Goal: Task Accomplishment & Management: Manage account settings

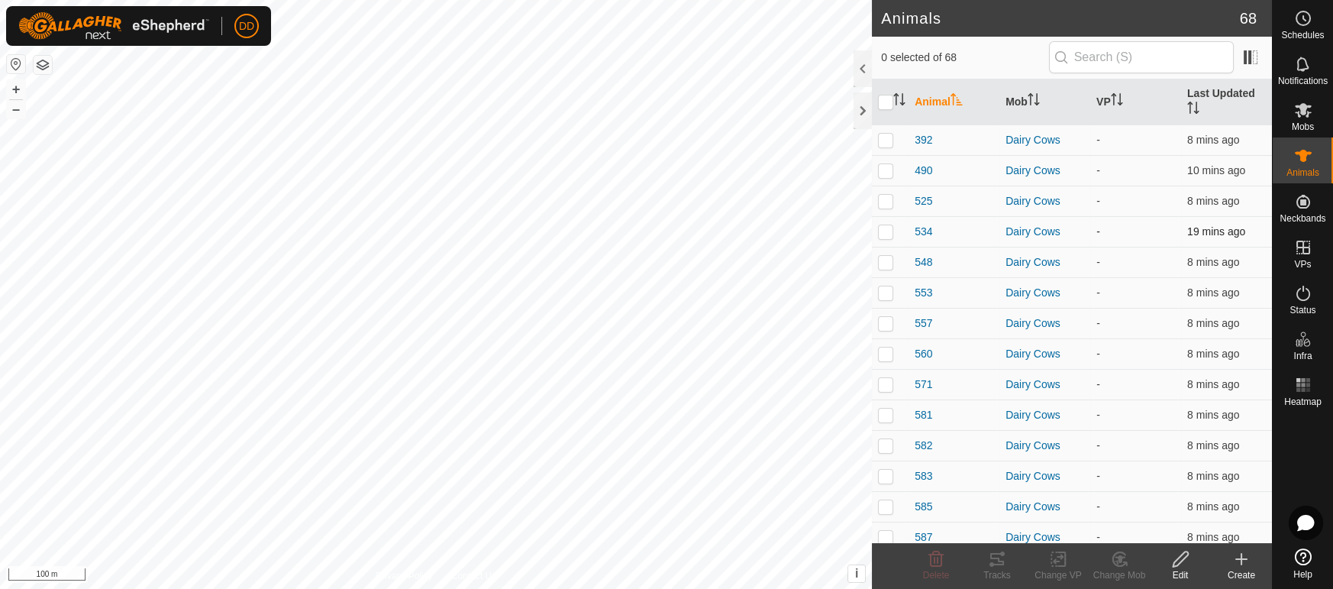
click at [887, 225] on p-checkbox at bounding box center [885, 231] width 15 height 12
checkbox input "true"
click at [1002, 561] on icon at bounding box center [997, 559] width 14 height 12
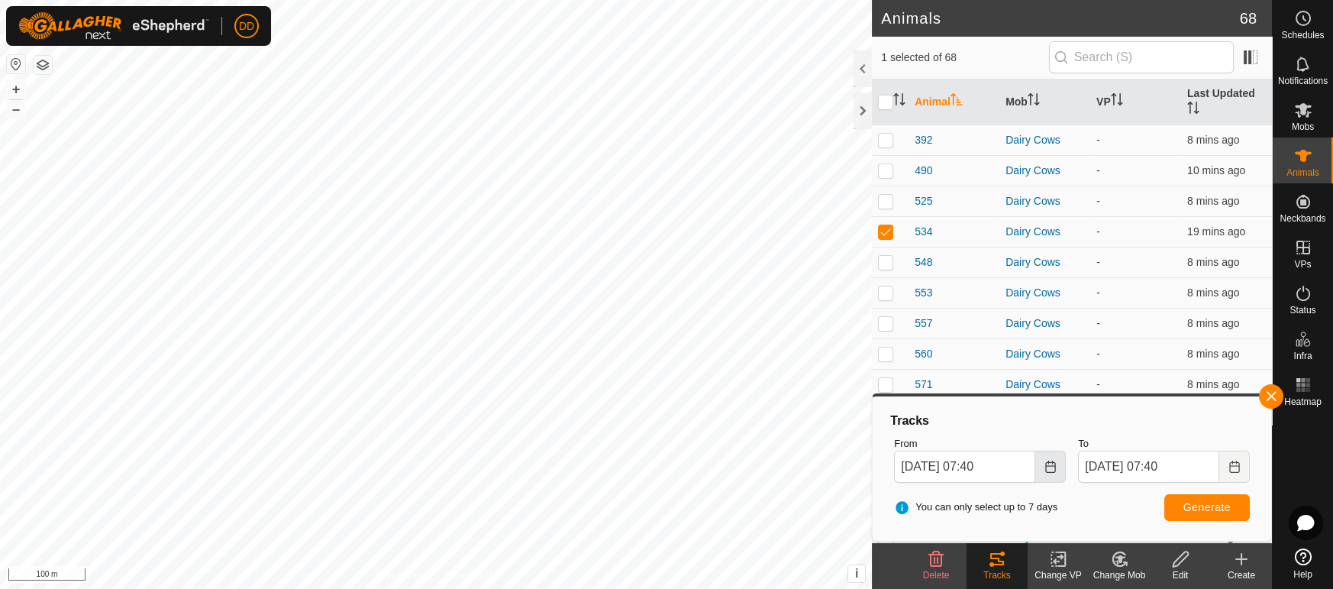
click at [1053, 468] on icon "Choose Date" at bounding box center [1050, 466] width 12 height 12
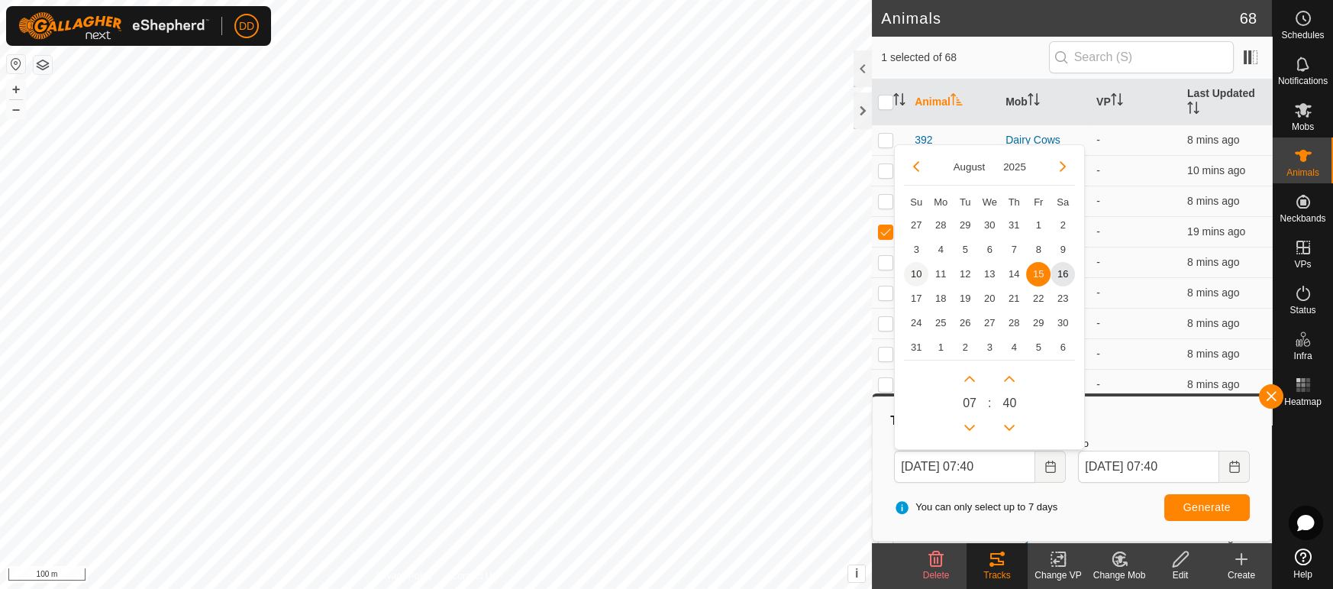
click at [912, 268] on span "10" at bounding box center [916, 274] width 24 height 24
type input "10 Aug, 2025 07:40"
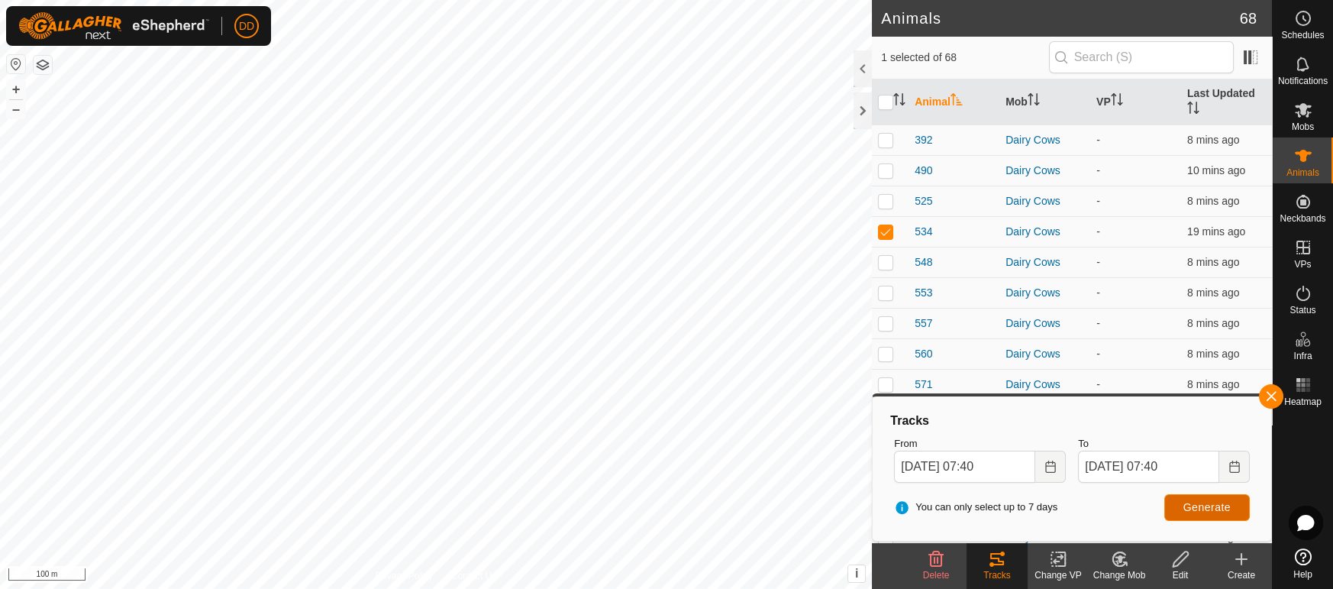
click at [1179, 508] on button "Generate" at bounding box center [1207, 507] width 86 height 27
click at [1272, 389] on button "button" at bounding box center [1271, 396] width 24 height 24
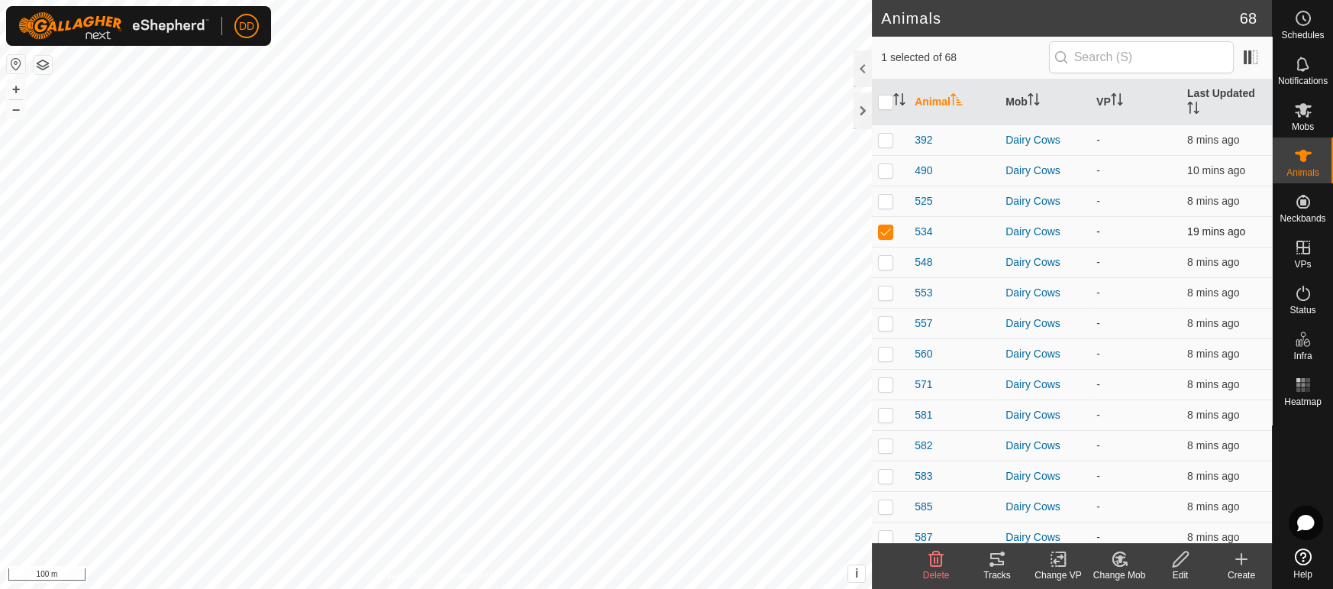
click at [893, 219] on td at bounding box center [890, 231] width 37 height 31
checkbox input "false"
click at [1228, 98] on th "Last Updated" at bounding box center [1226, 102] width 91 height 46
click at [1247, 95] on th "Last Updated" at bounding box center [1226, 102] width 91 height 46
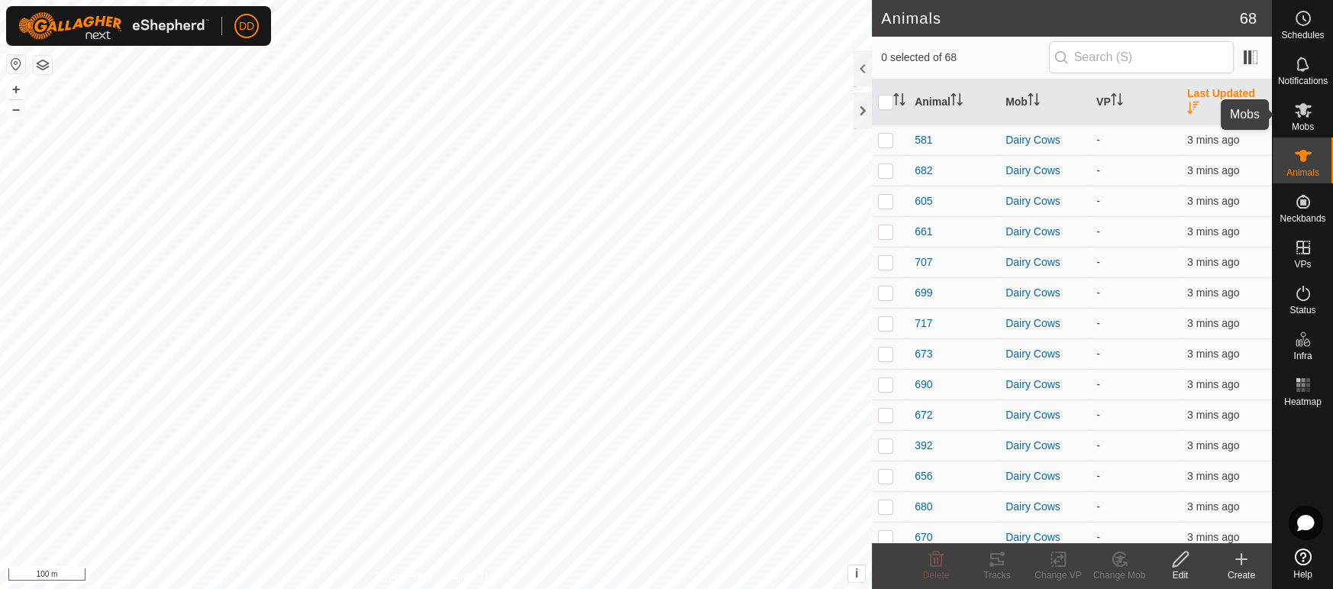
click at [1299, 113] on icon at bounding box center [1303, 110] width 18 height 18
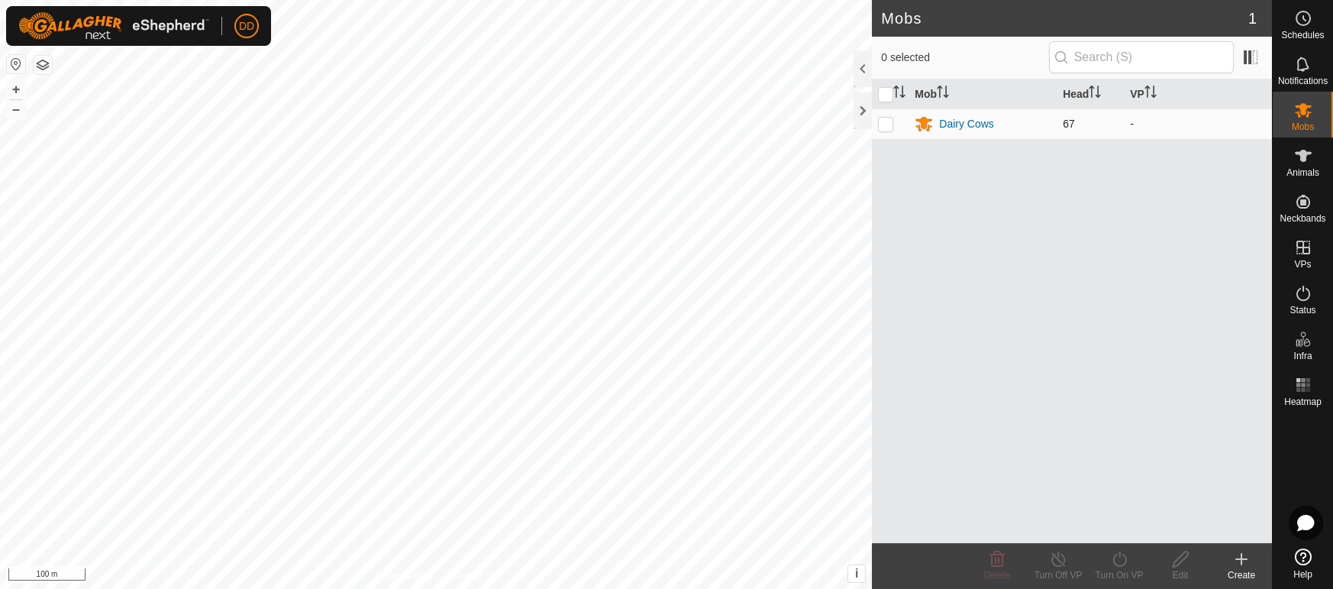
click at [889, 127] on p-checkbox at bounding box center [885, 124] width 15 height 12
checkbox input "true"
click at [1128, 572] on div "Turn On VP" at bounding box center [1119, 575] width 61 height 14
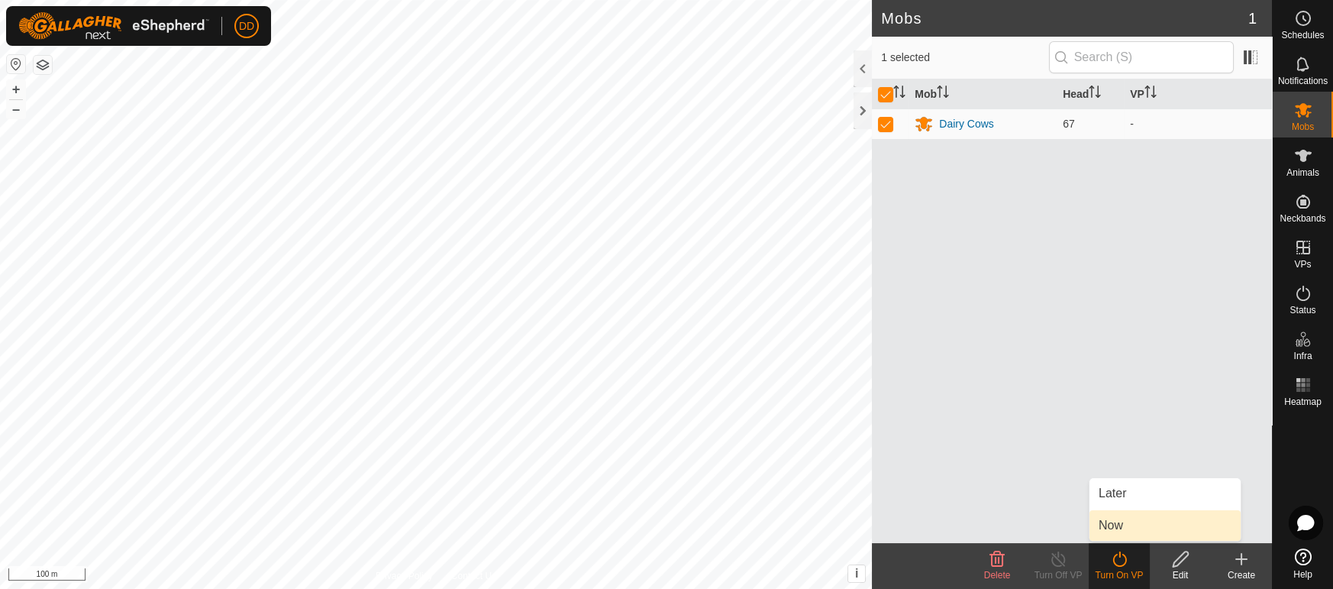
click at [1134, 524] on link "Now" at bounding box center [1164, 525] width 151 height 31
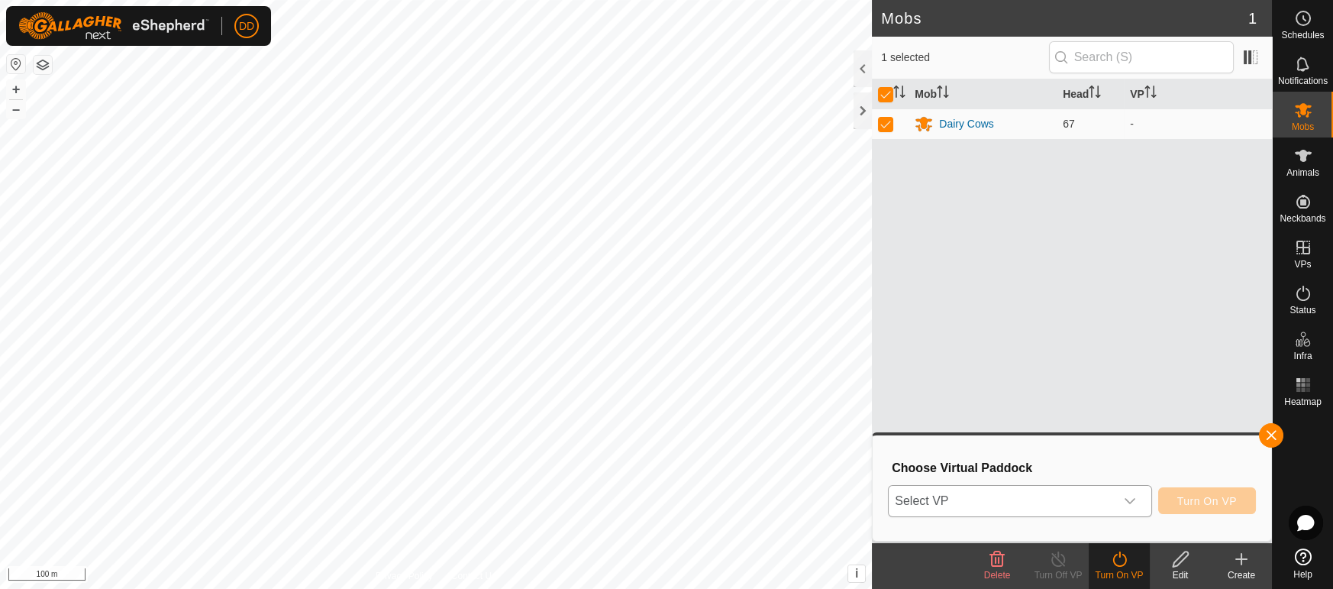
click at [1076, 508] on span "Select VP" at bounding box center [1001, 501] width 225 height 31
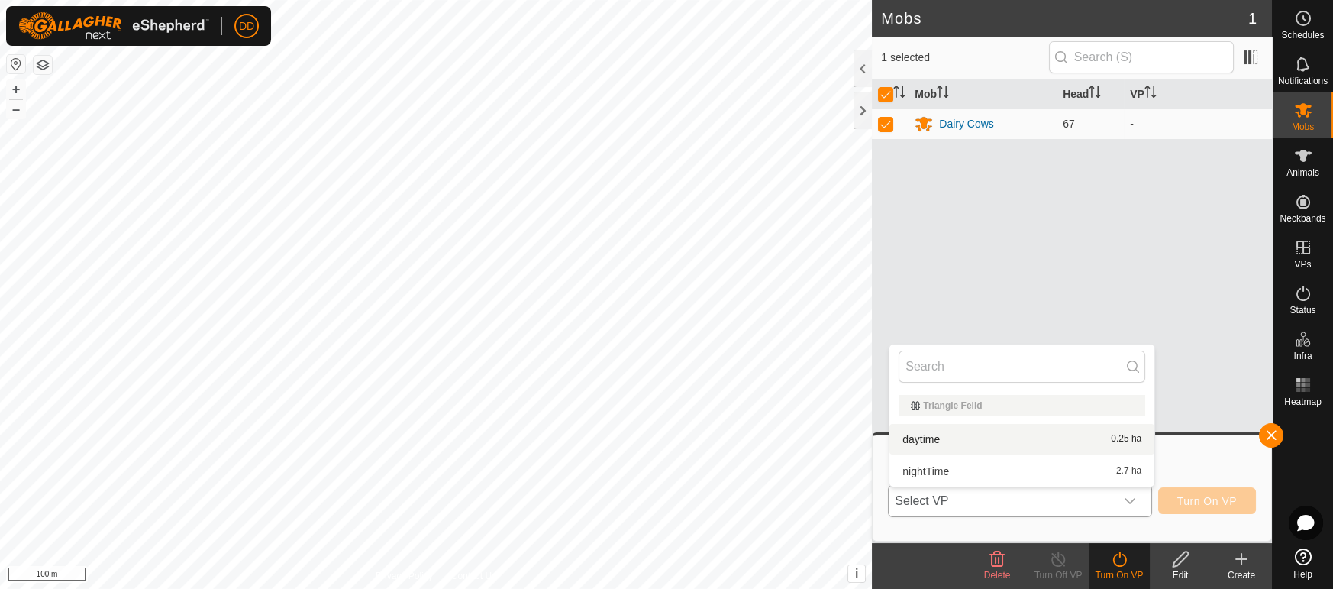
click at [1101, 437] on li "daytime 0.25 ha" at bounding box center [1021, 439] width 265 height 31
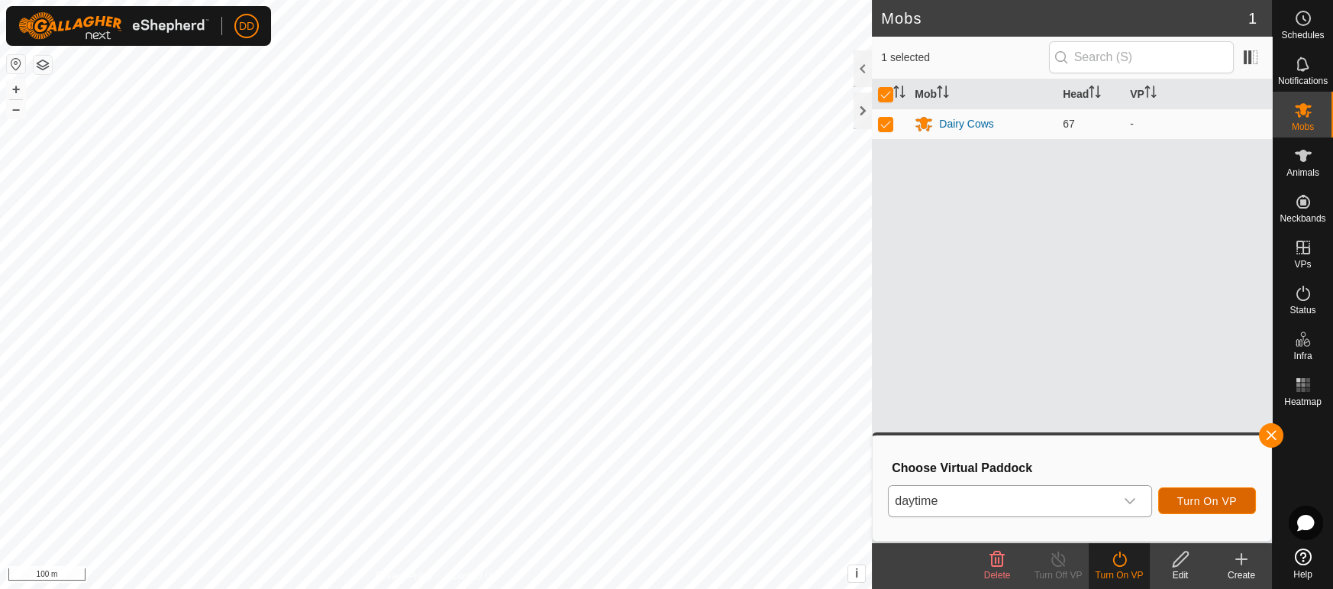
click at [1205, 500] on span "Turn On VP" at bounding box center [1207, 501] width 60 height 12
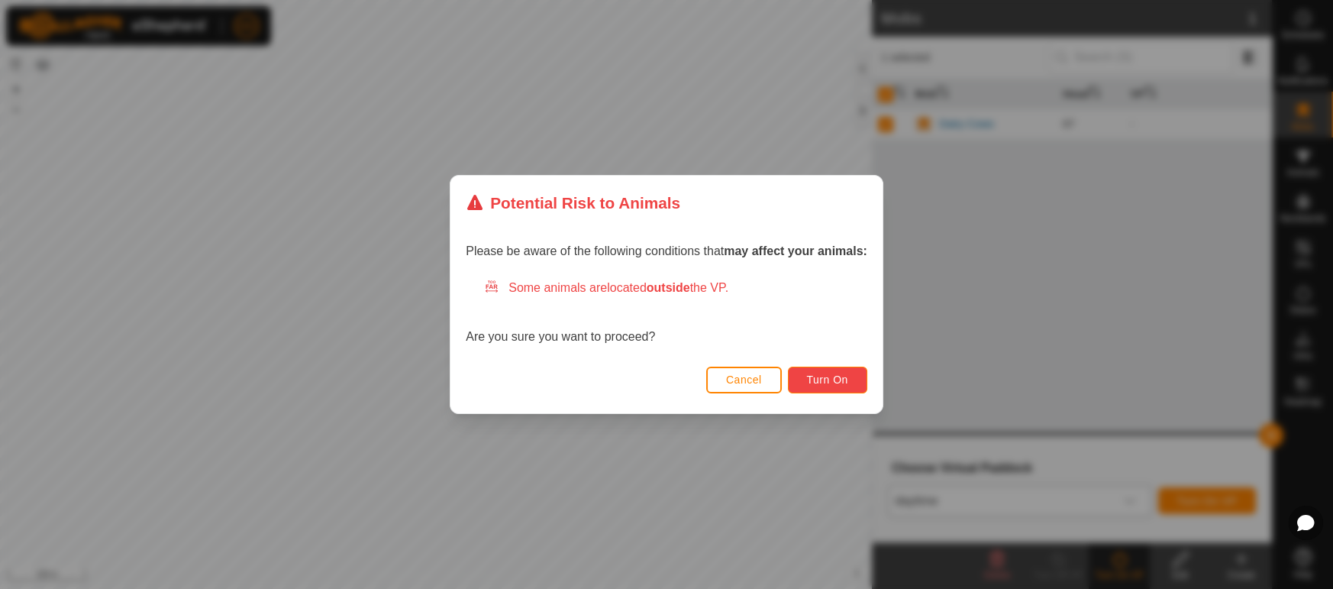
click at [809, 374] on span "Turn On" at bounding box center [827, 379] width 41 height 12
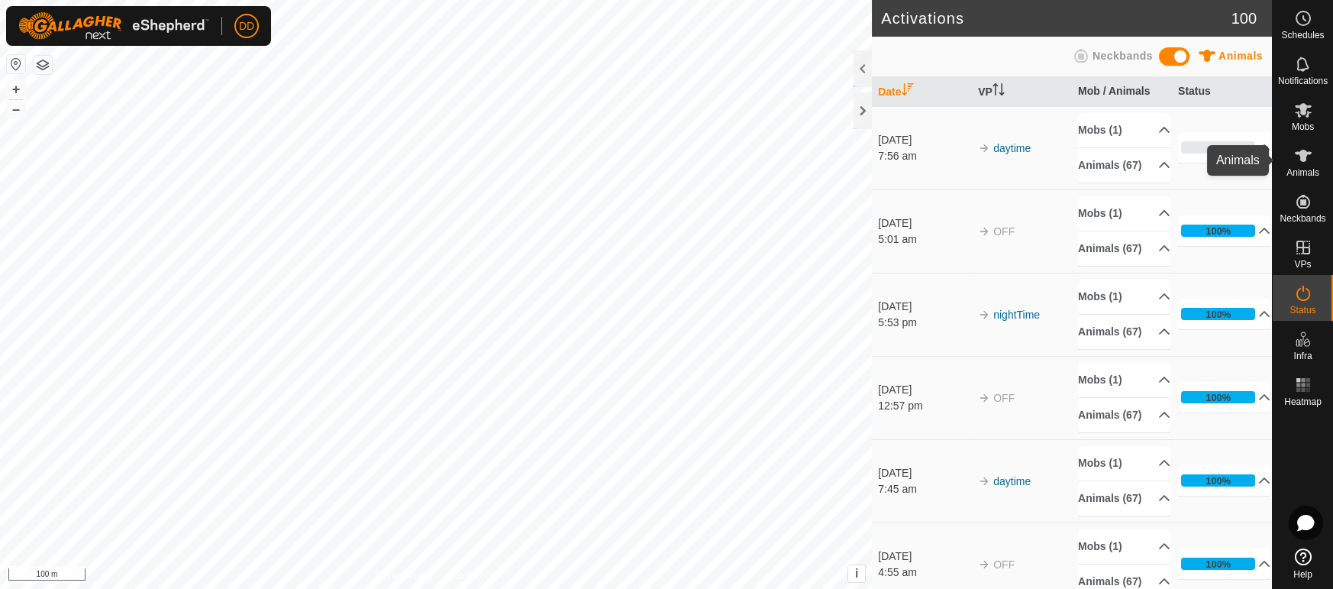
click at [1315, 169] on span "Animals" at bounding box center [1302, 172] width 33 height 9
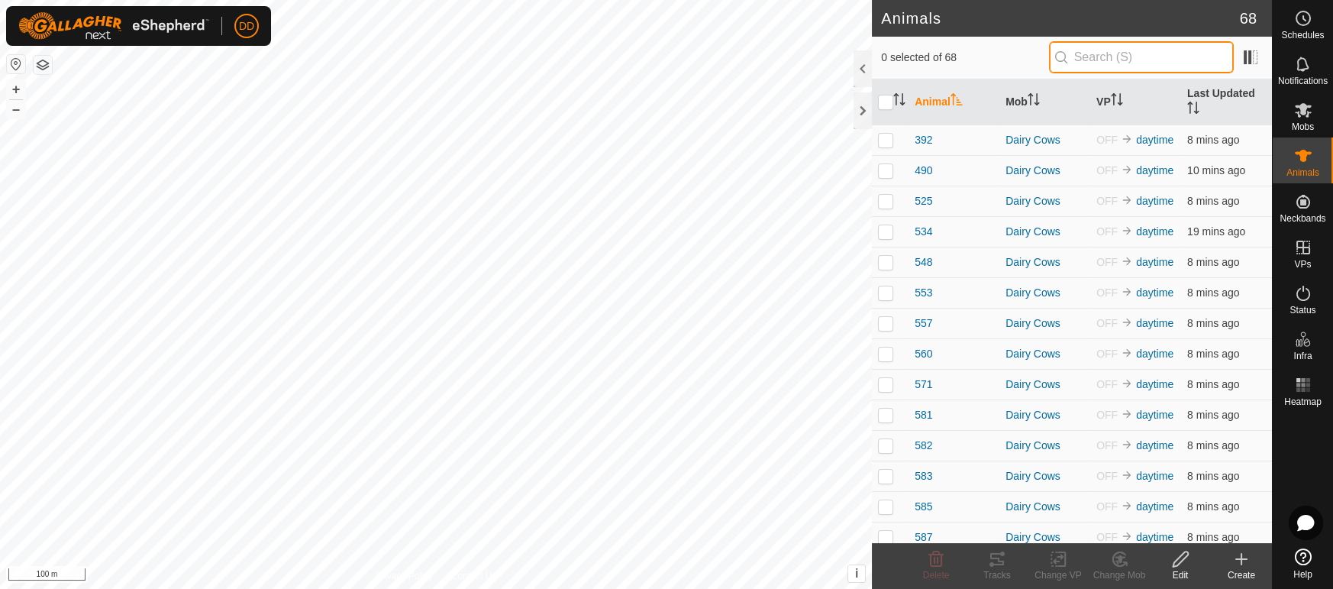
click at [1131, 62] on input "text" at bounding box center [1141, 57] width 185 height 32
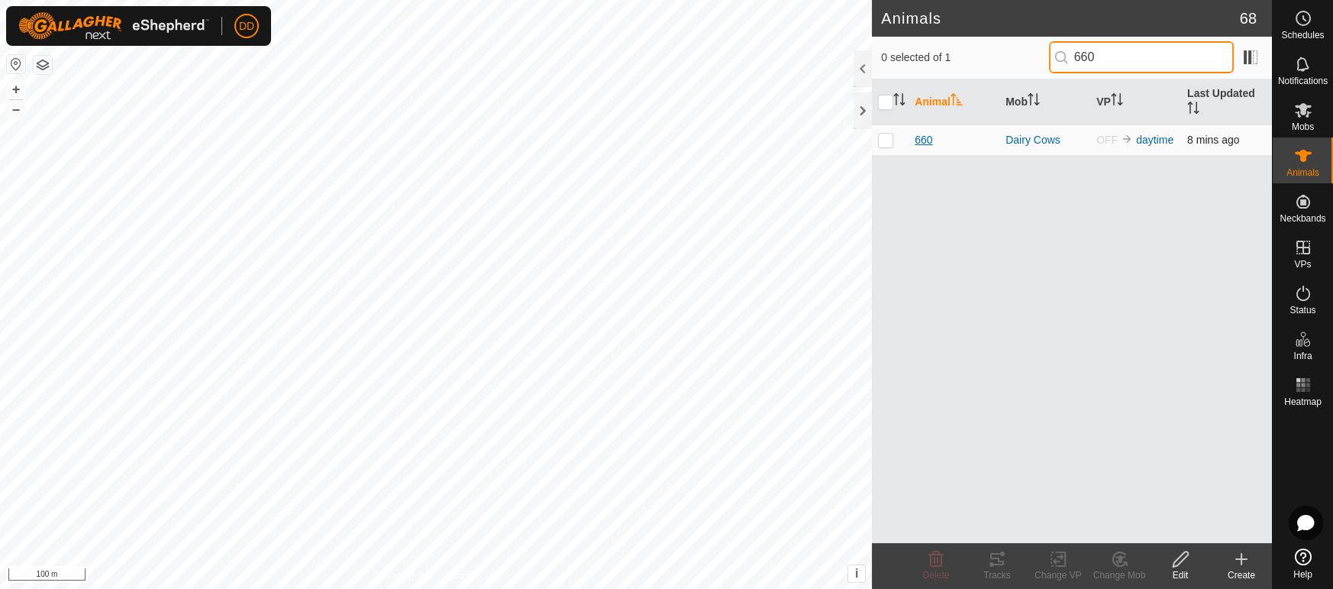
type input "660"
click at [924, 132] on span "660" at bounding box center [924, 140] width 18 height 16
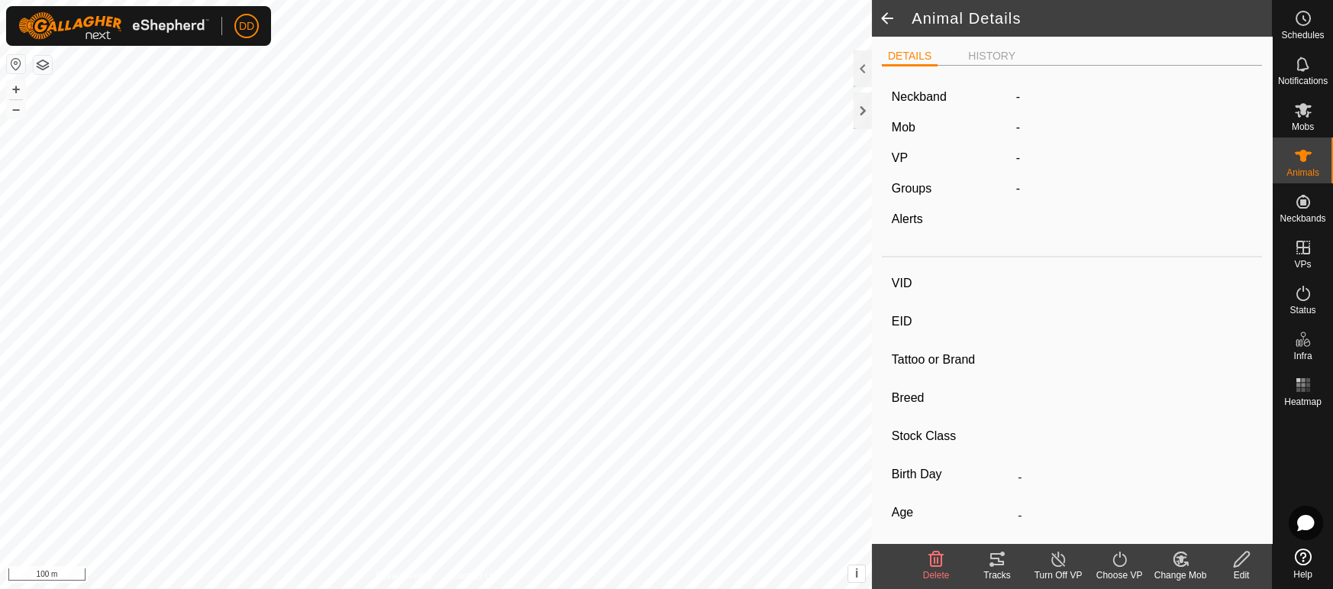
type input "660"
type input "-"
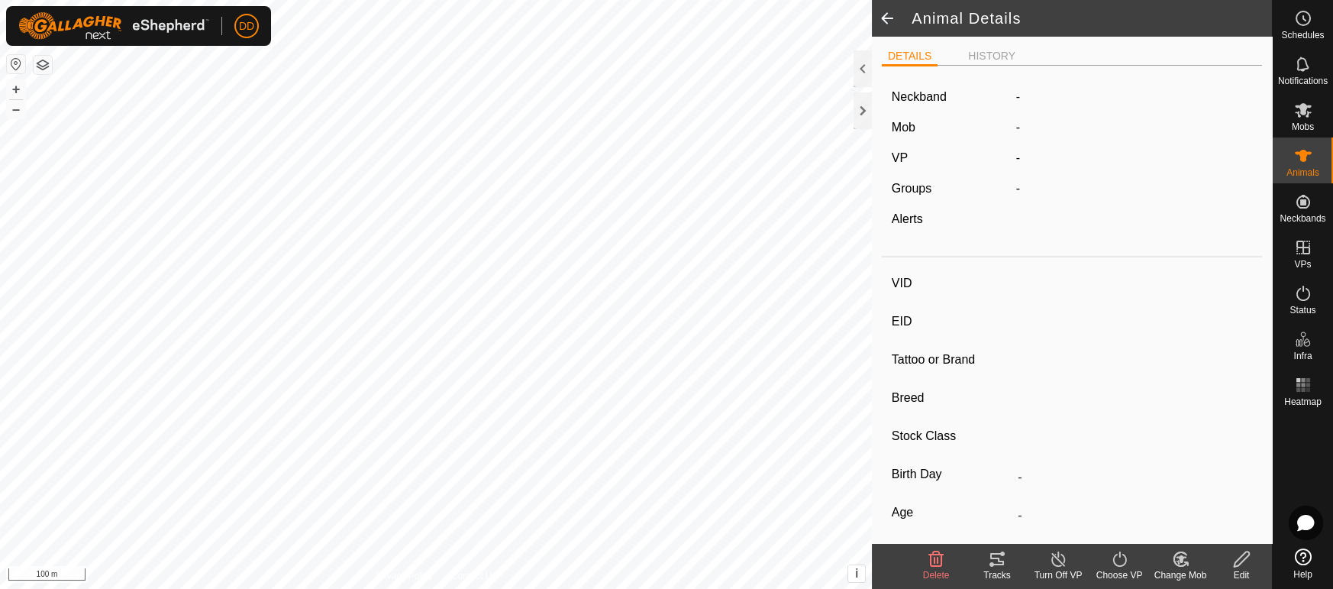
type input "0 kg"
type input "-"
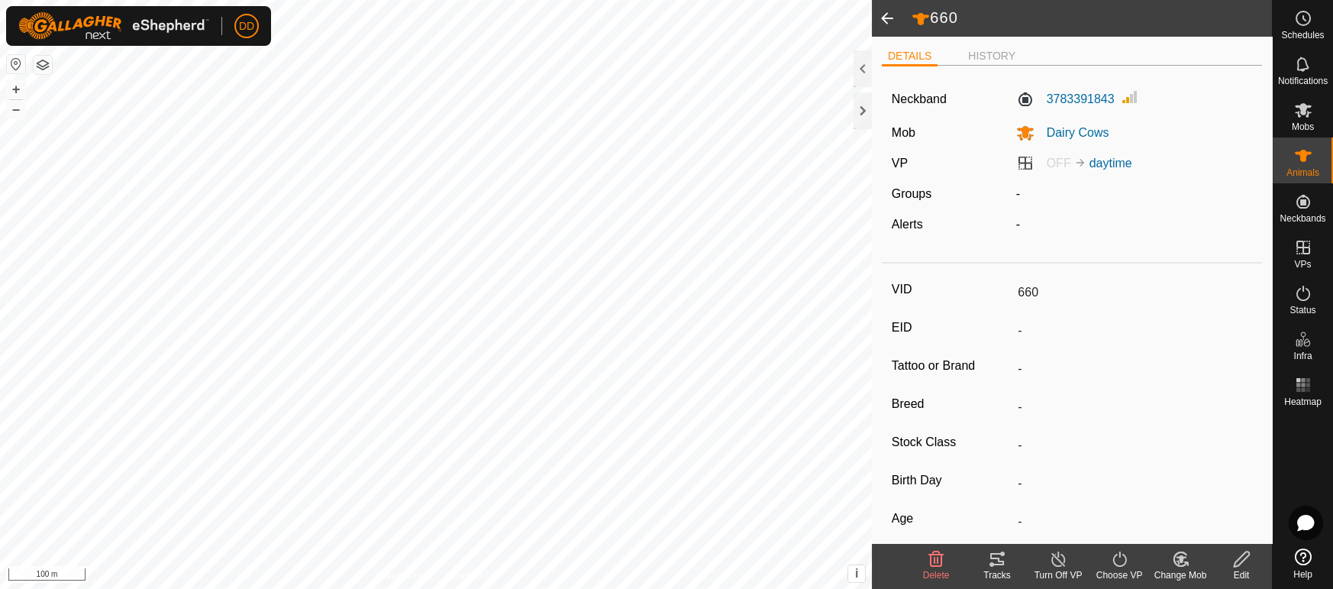
click at [1174, 564] on icon at bounding box center [1180, 559] width 19 height 18
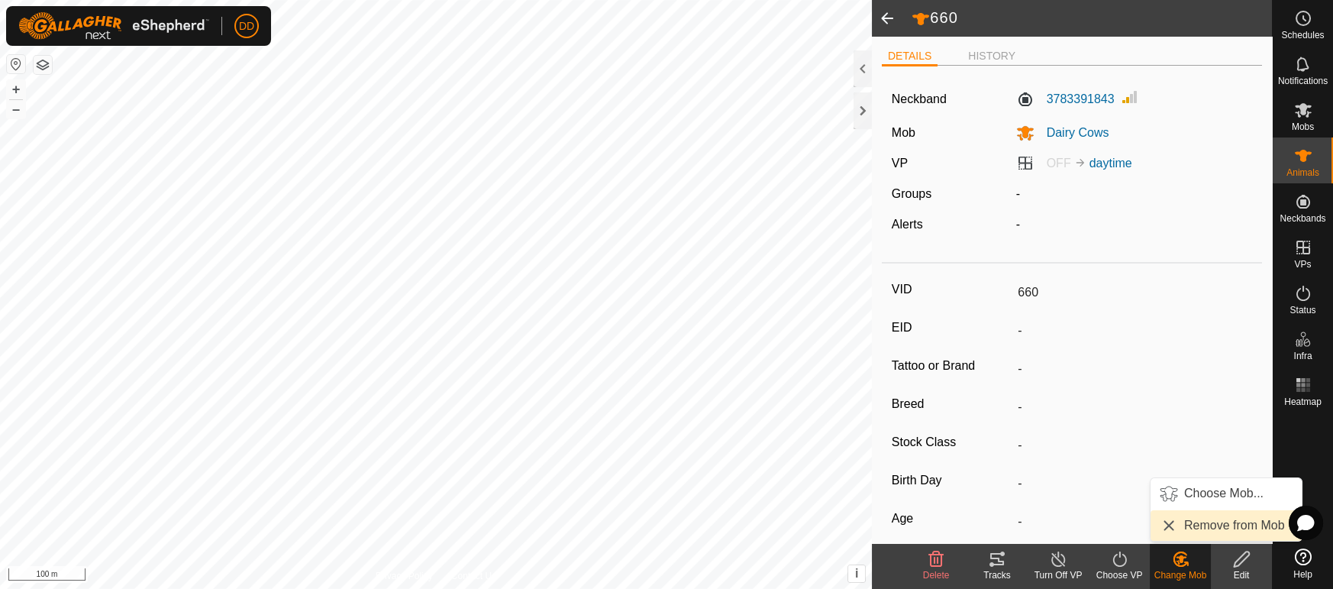
click at [1181, 527] on link "Remove from Mob" at bounding box center [1226, 525] width 151 height 31
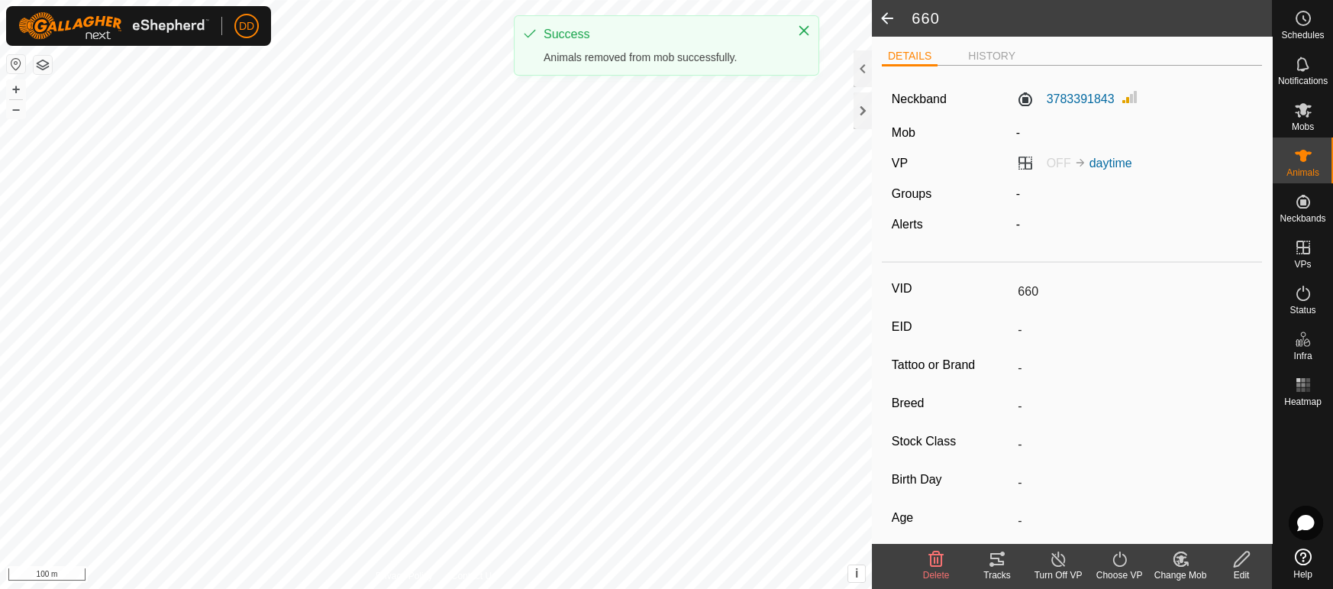
click at [1058, 574] on div "Turn Off VP" at bounding box center [1058, 575] width 61 height 14
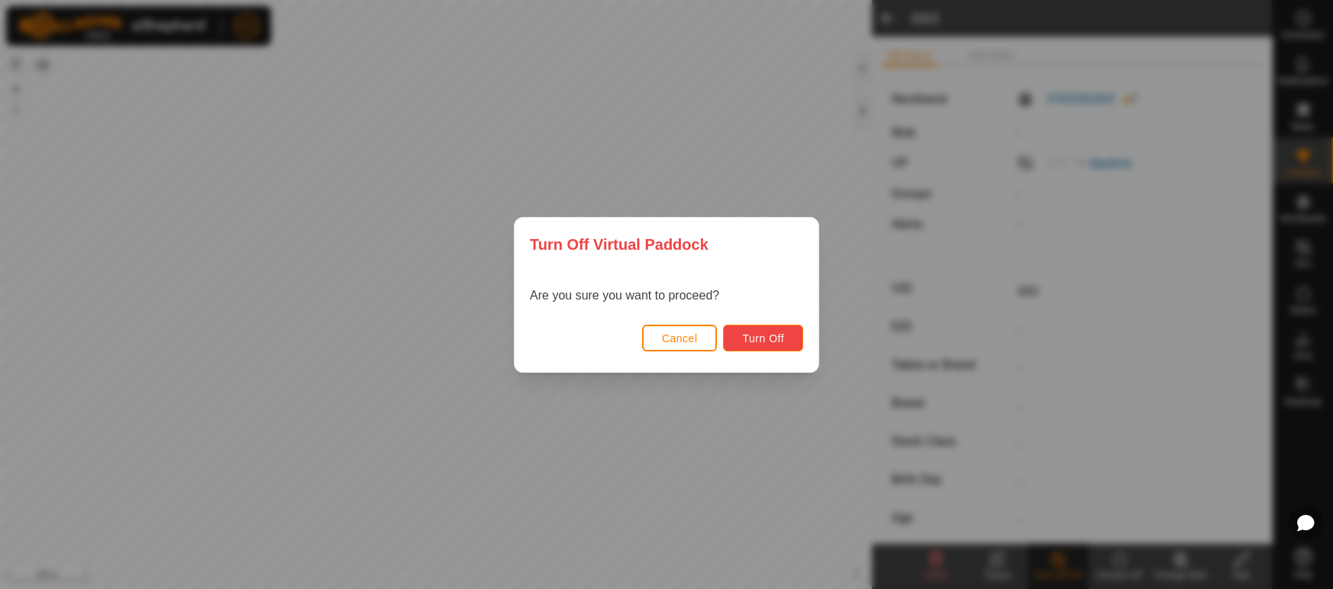
click at [783, 338] on span "Turn Off" at bounding box center [763, 338] width 42 height 12
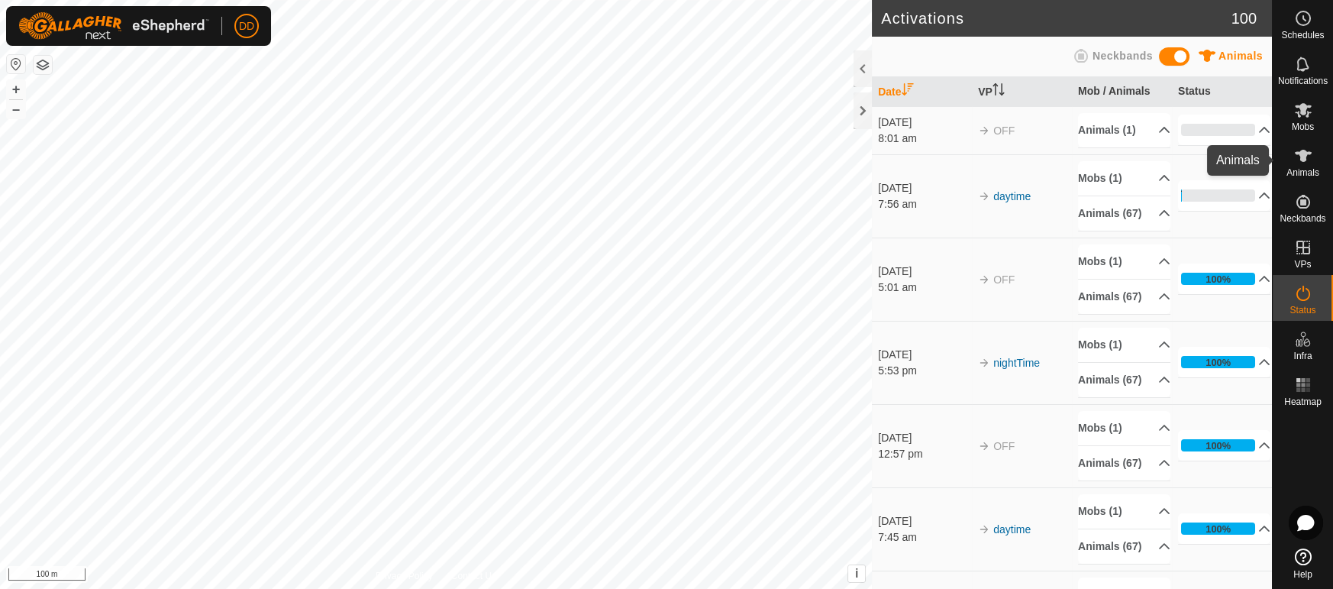
click at [1307, 164] on es-animals-svg-icon at bounding box center [1302, 156] width 27 height 24
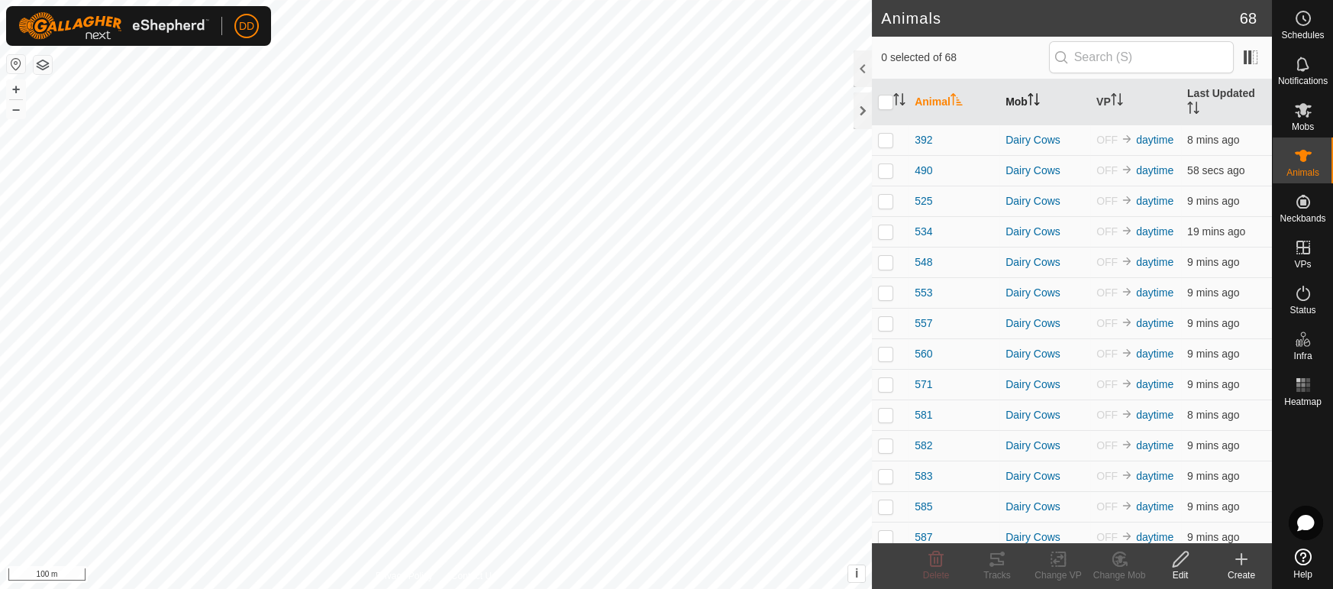
click at [1007, 96] on th "Mob" at bounding box center [1044, 102] width 91 height 46
click at [1024, 95] on th "Mob" at bounding box center [1044, 102] width 91 height 46
click at [1025, 93] on th "Mob" at bounding box center [1044, 102] width 91 height 46
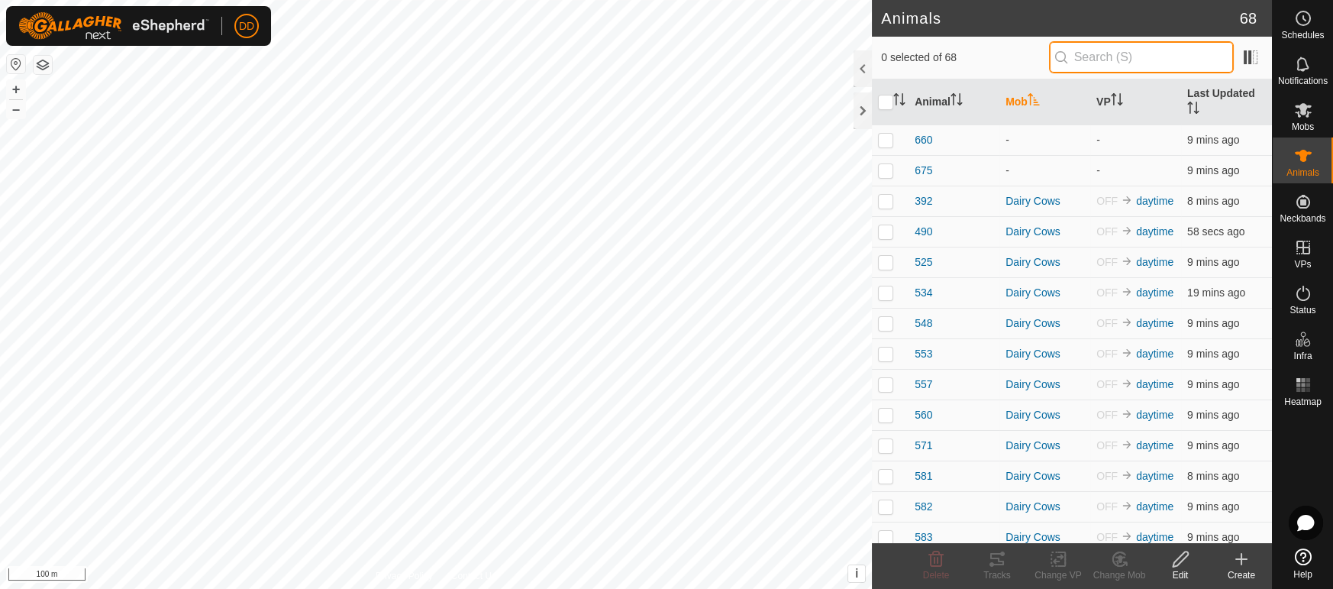
click at [1083, 61] on input "text" at bounding box center [1141, 57] width 185 height 32
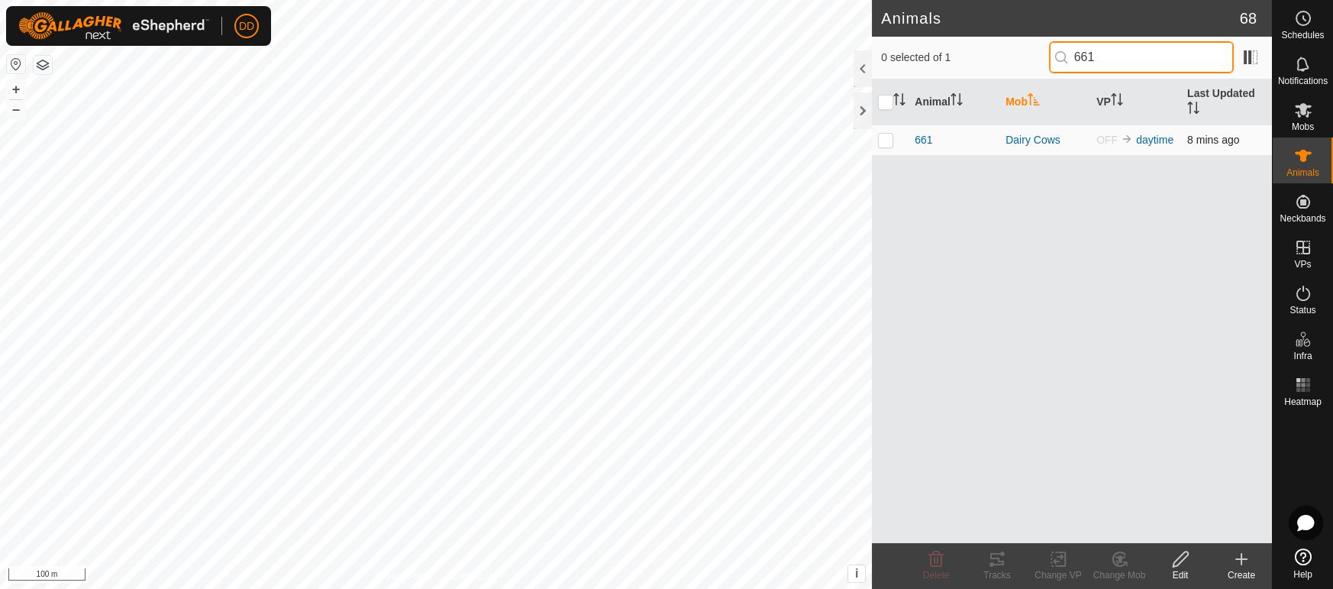
type input "661"
click at [894, 124] on td at bounding box center [890, 139] width 37 height 31
checkbox input "true"
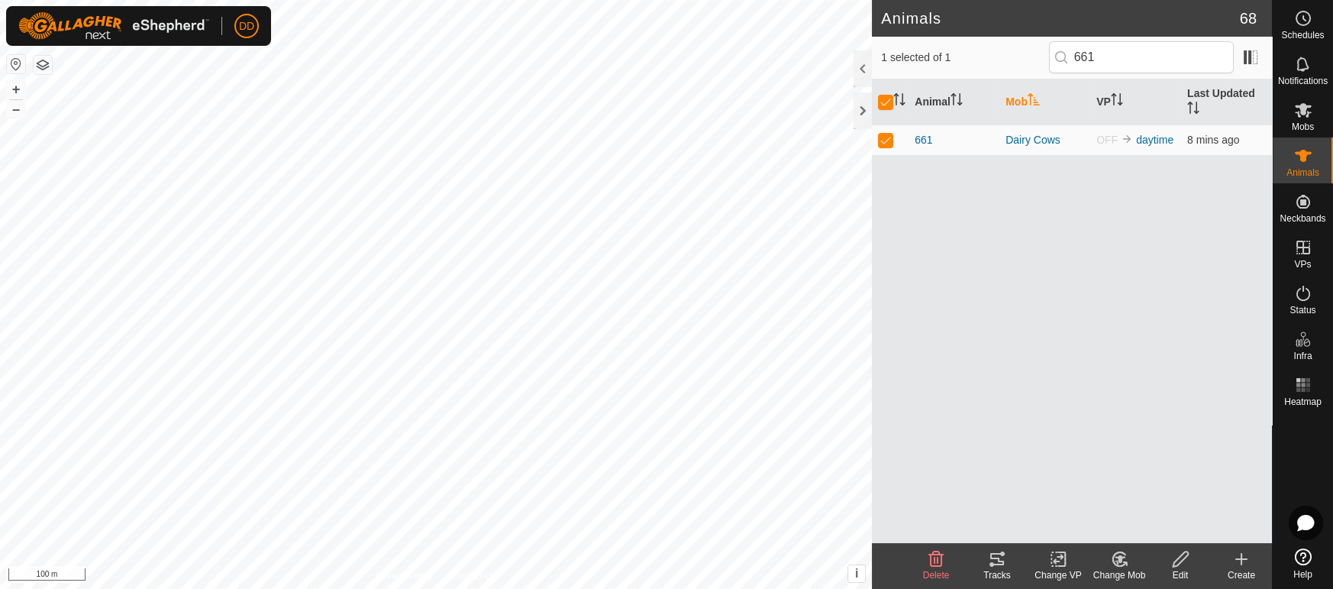
click at [1110, 559] on icon at bounding box center [1119, 559] width 19 height 18
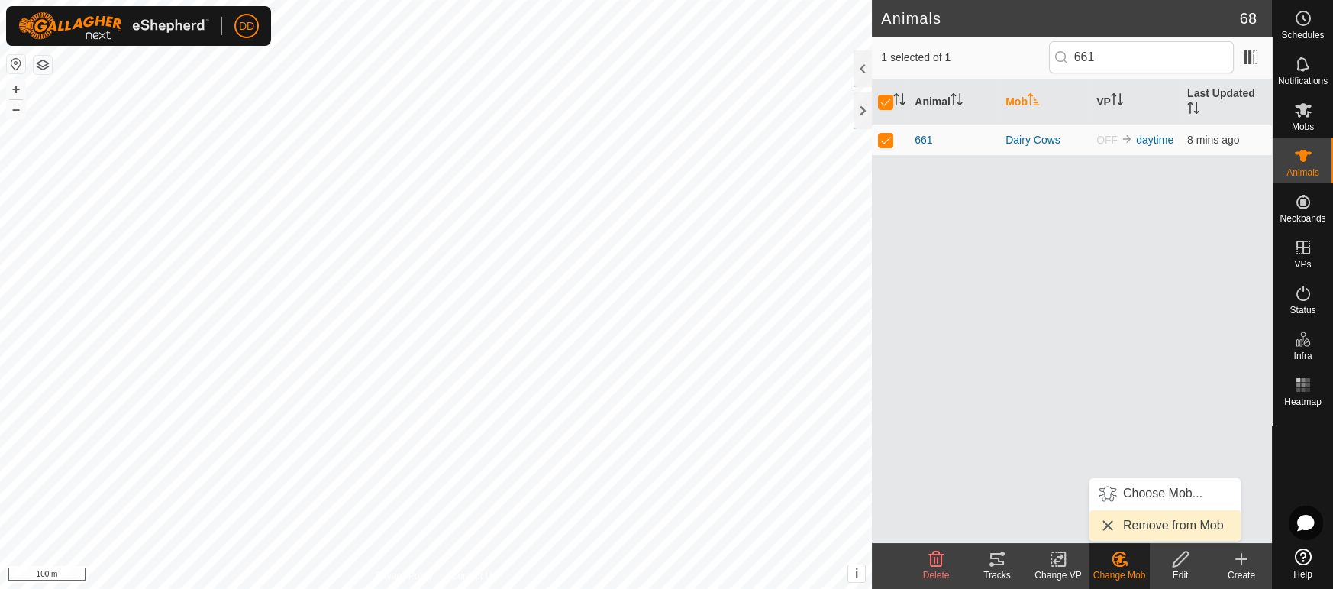
click at [1120, 519] on link "Remove from Mob" at bounding box center [1164, 525] width 151 height 31
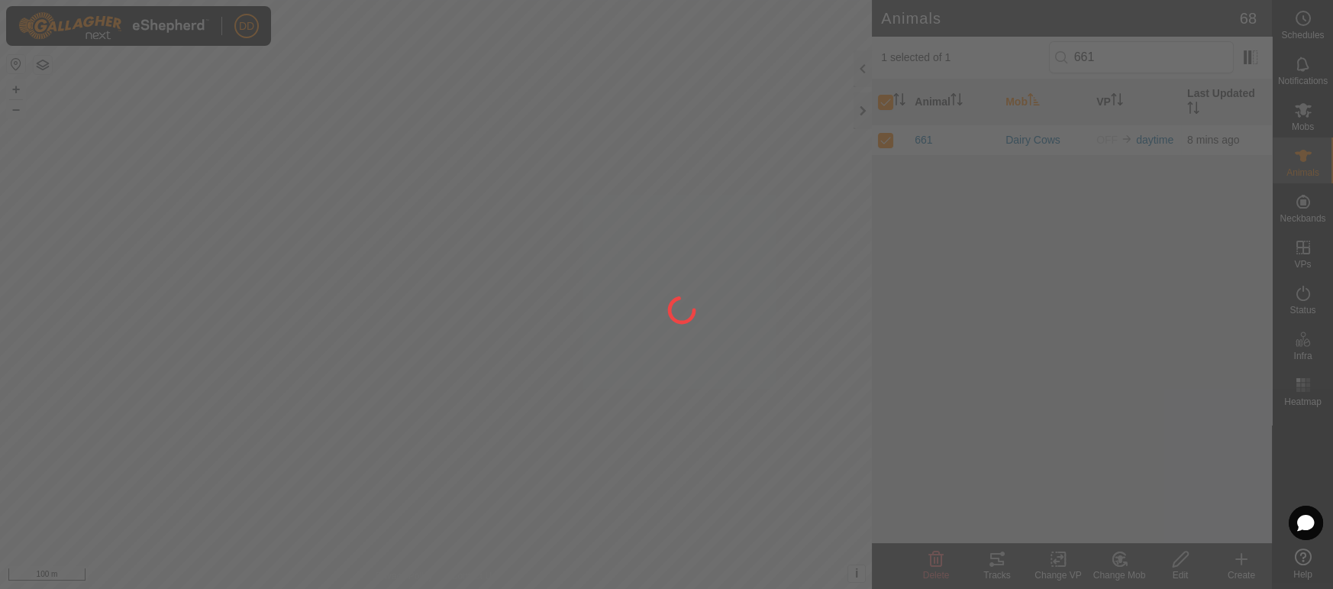
checkbox input "false"
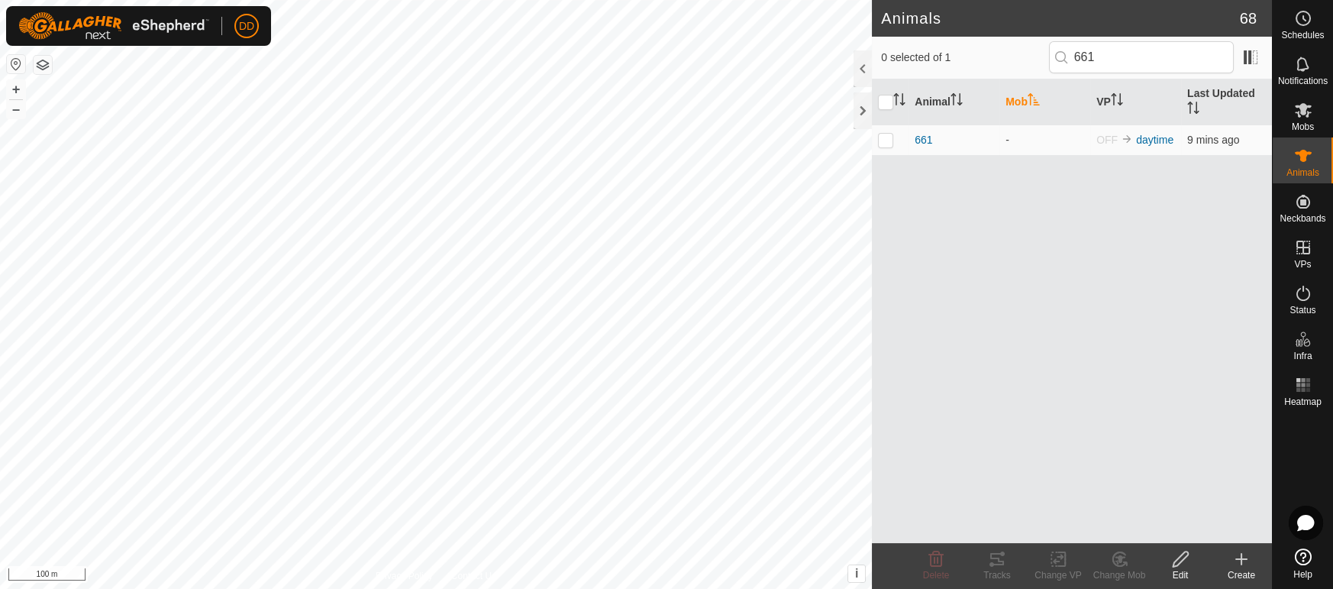
click at [999, 98] on th "Mob" at bounding box center [1044, 102] width 91 height 46
click at [799, 34] on div "Animals 68 0 selected of 1 661 Animal Mob VP Last Updated 661 - OFF daytime 9 m…" at bounding box center [636, 294] width 1272 height 589
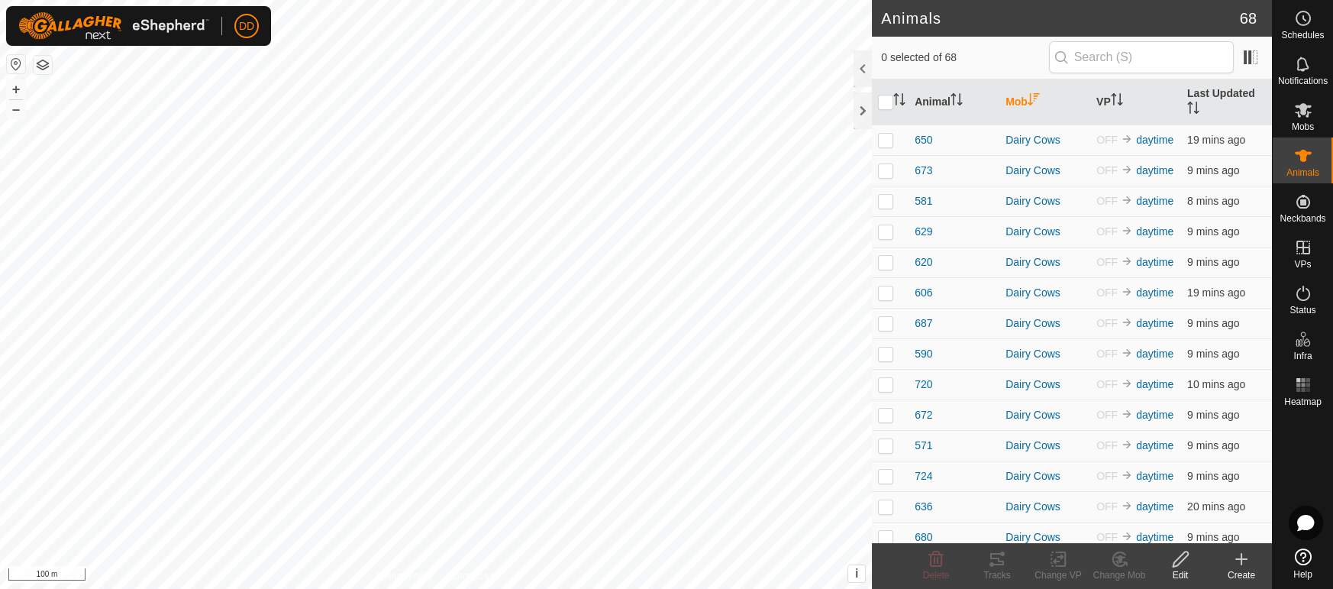
click at [1028, 104] on th "Mob" at bounding box center [1044, 102] width 91 height 46
click at [889, 164] on p-checkbox at bounding box center [885, 170] width 15 height 12
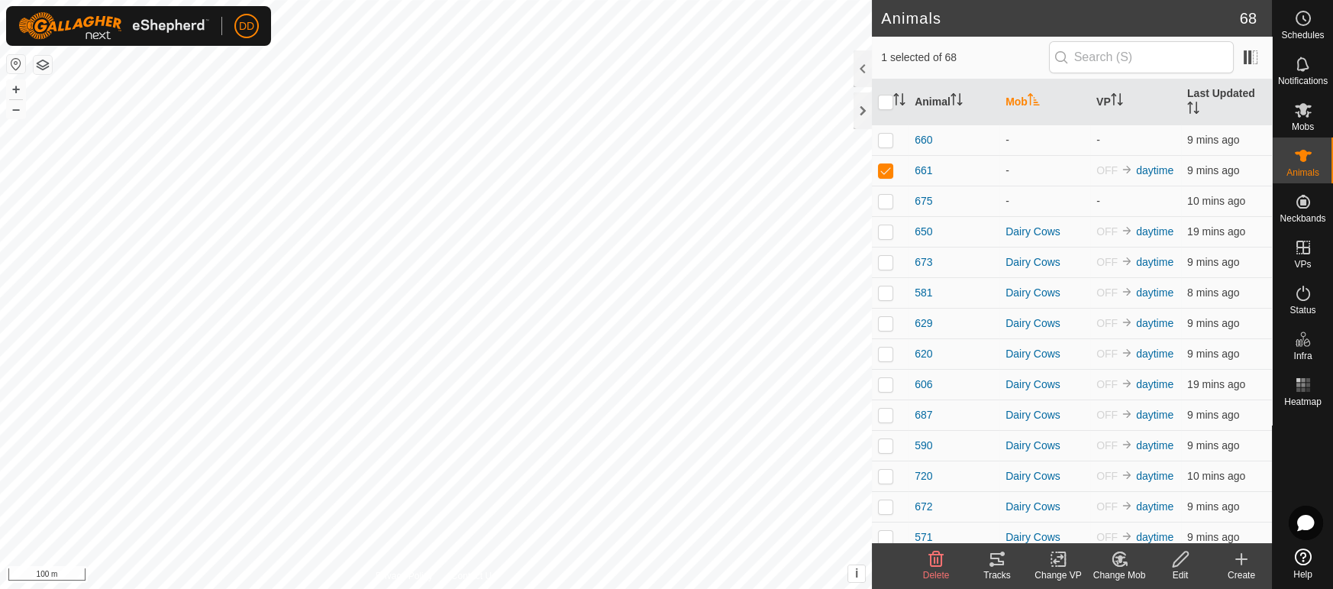
click at [1122, 559] on icon at bounding box center [1119, 559] width 19 height 18
click at [1141, 494] on link "Choose Mob..." at bounding box center [1164, 493] width 151 height 31
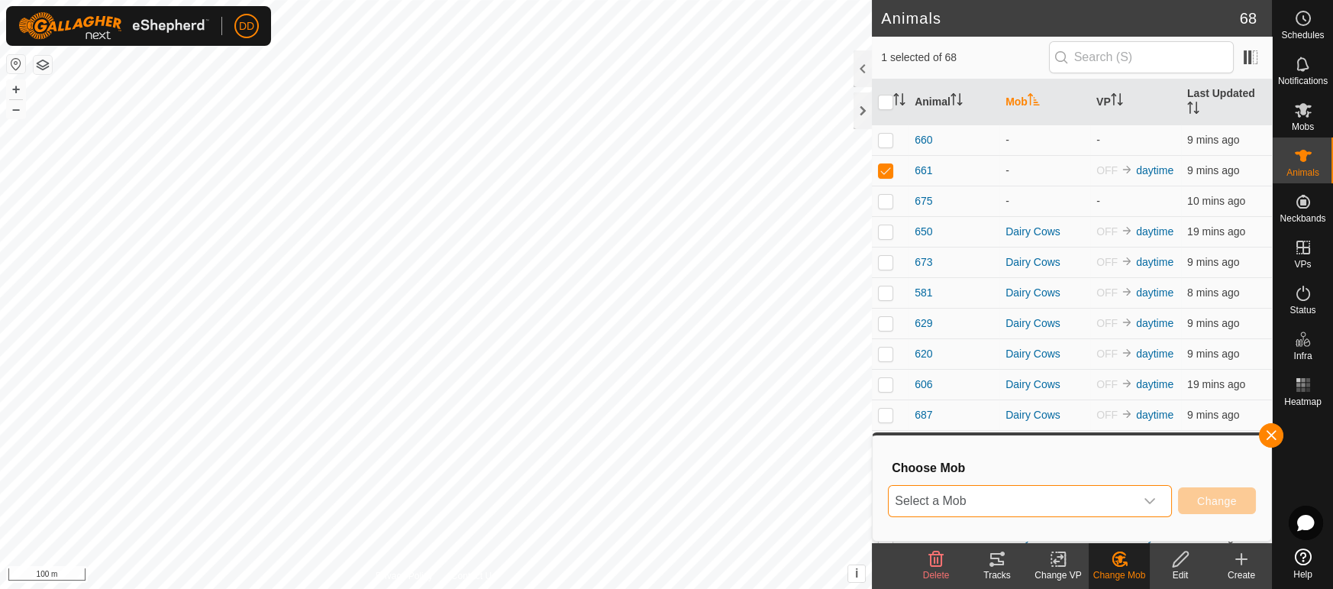
drag, startPoint x: 1002, startPoint y: 502, endPoint x: 1009, endPoint y: 488, distance: 15.7
click at [1002, 501] on span "Select a Mob" at bounding box center [1012, 501] width 246 height 31
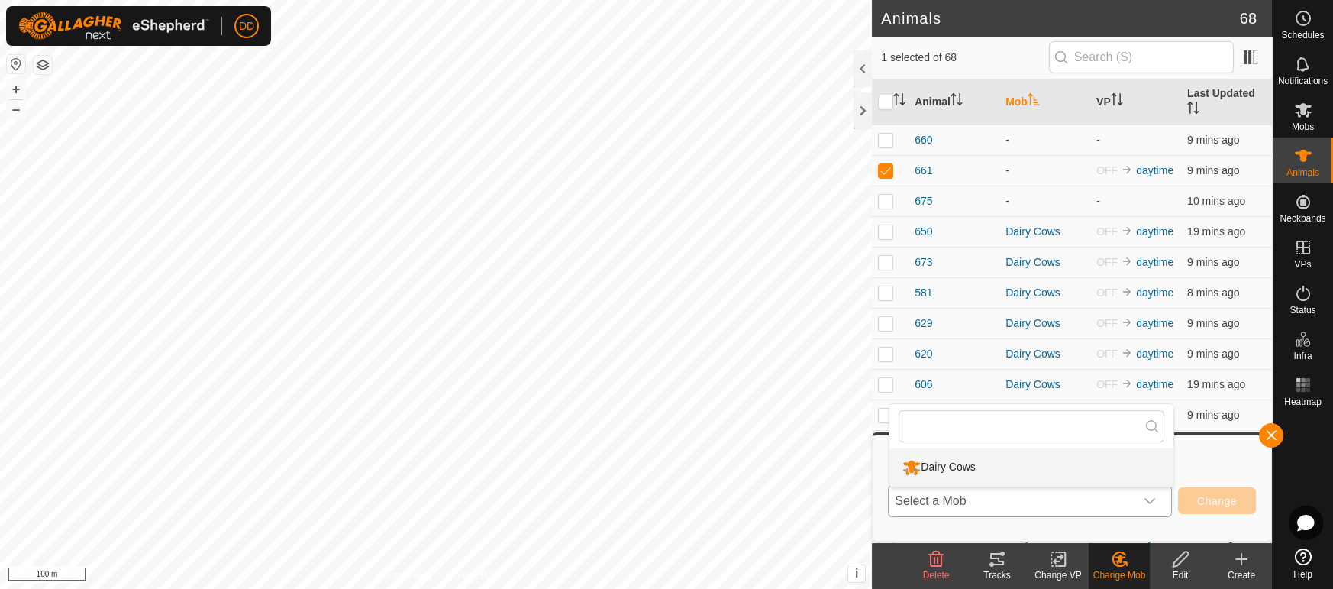
click at [1010, 468] on li "Dairy Cows" at bounding box center [1031, 467] width 284 height 38
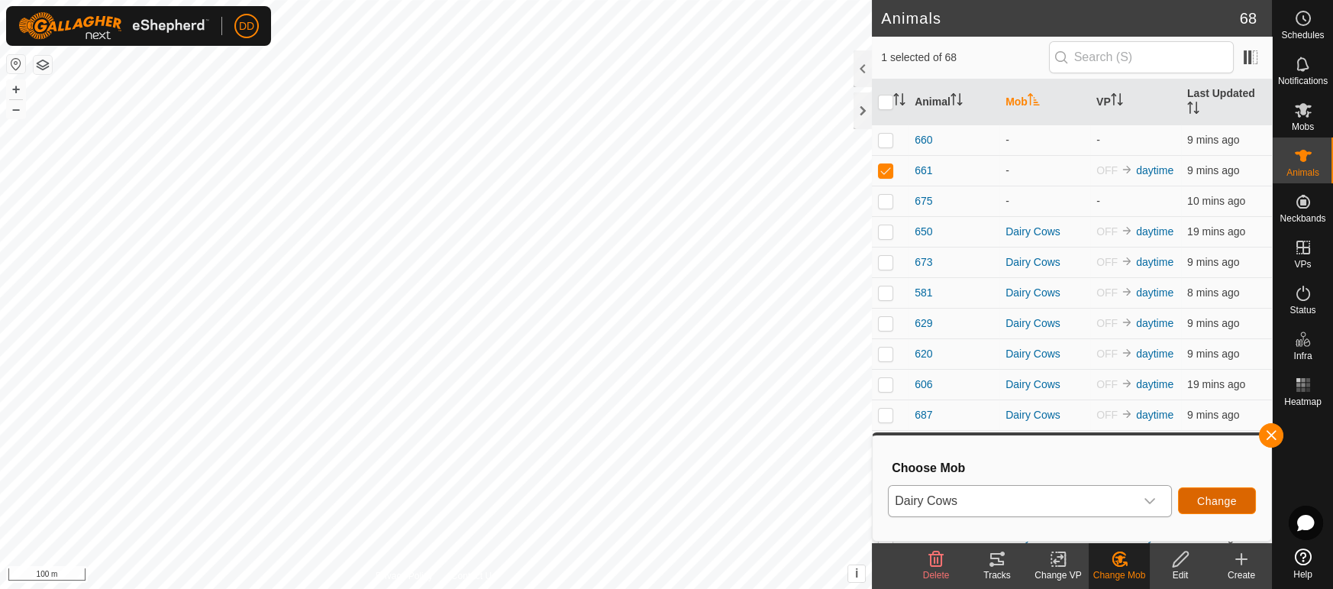
click at [1205, 500] on span "Change" at bounding box center [1217, 501] width 40 height 12
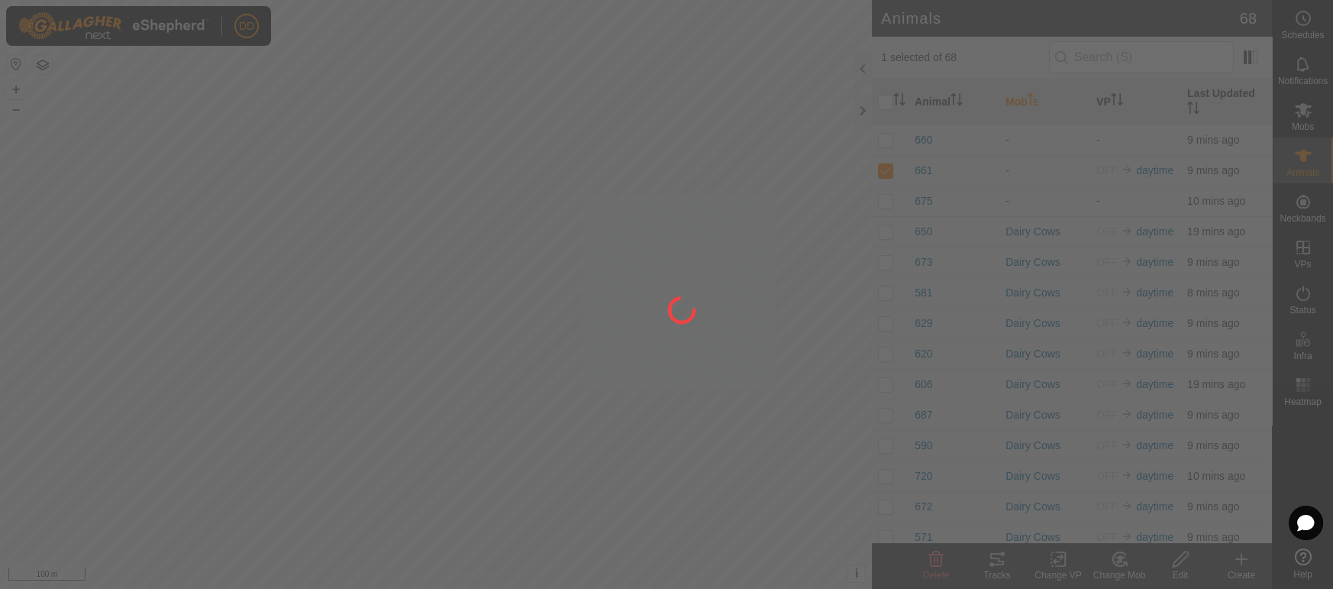
checkbox input "false"
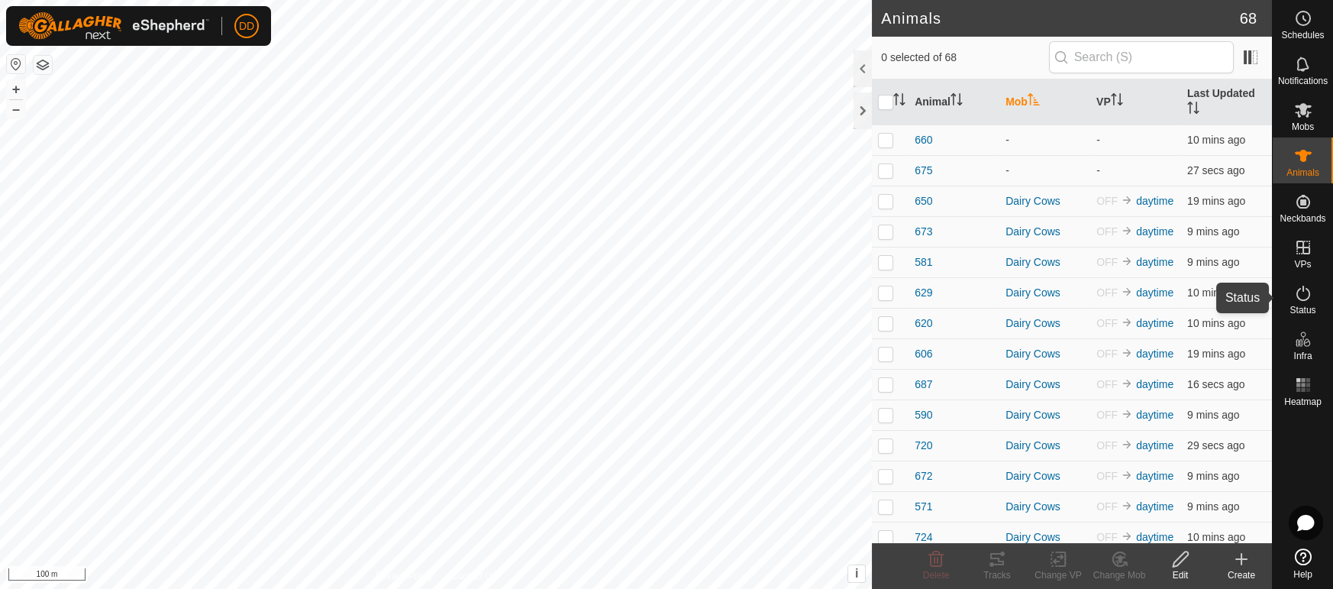
click at [1299, 295] on icon at bounding box center [1303, 293] width 18 height 18
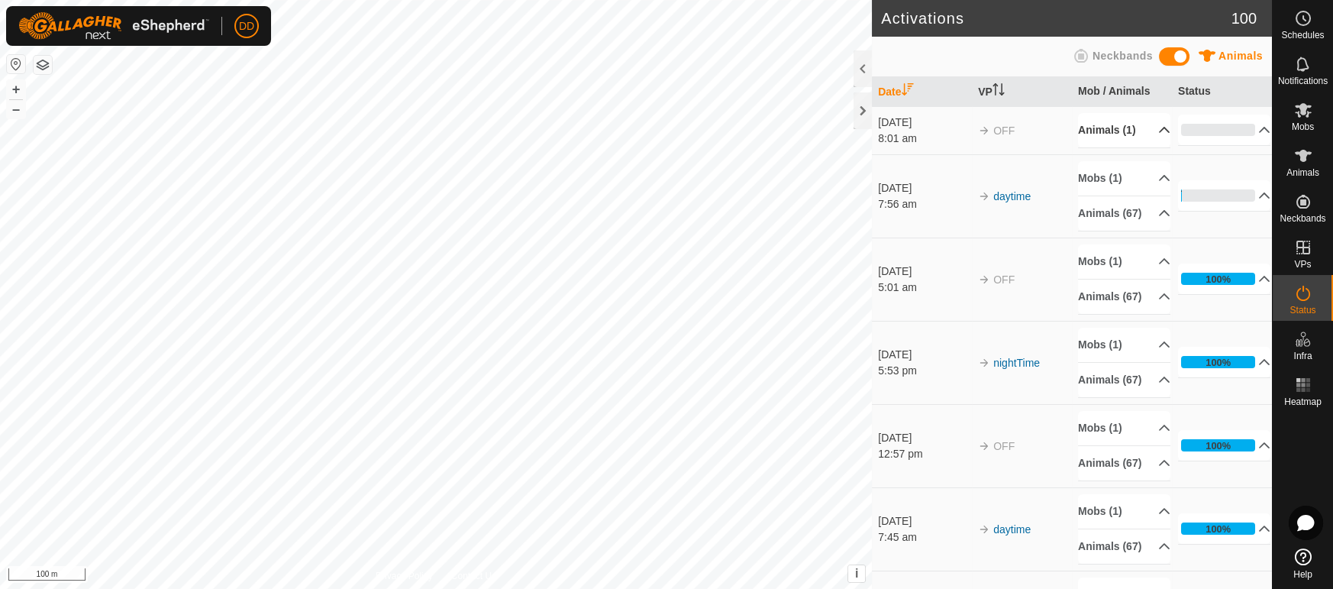
click at [1125, 138] on p-accordion-header "Animals (1)" at bounding box center [1124, 130] width 92 height 34
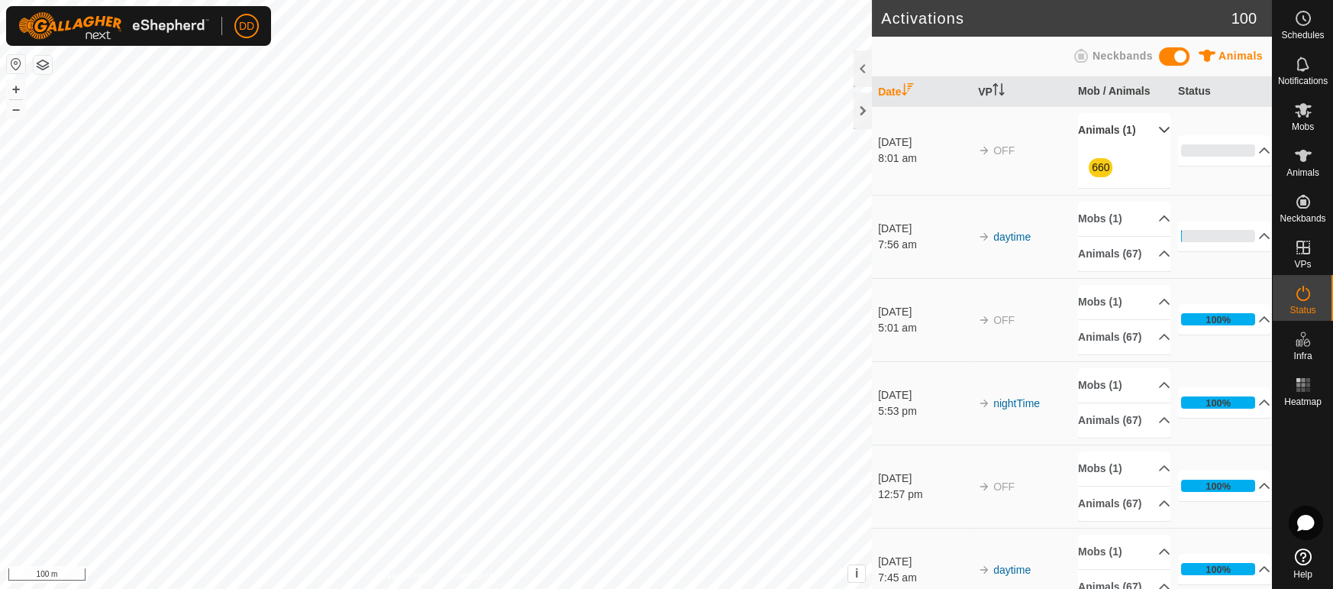
click at [1145, 127] on p-accordion-header "Animals (1)" at bounding box center [1124, 130] width 92 height 34
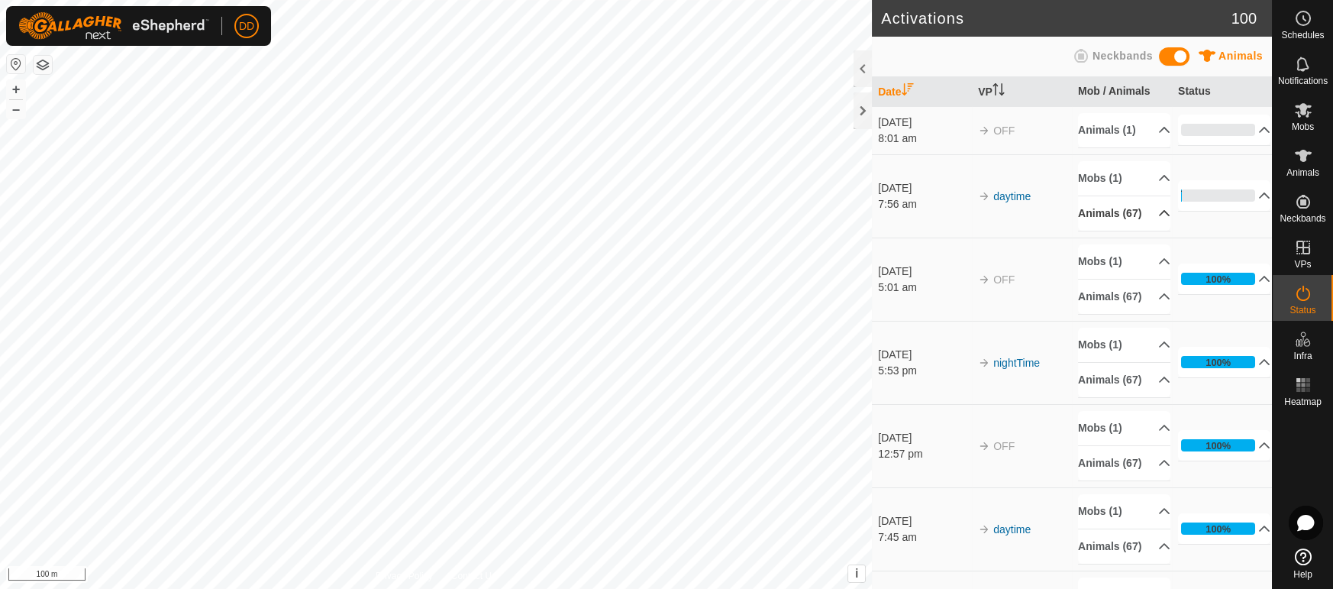
click at [1109, 211] on p-accordion-header "Animals (67)" at bounding box center [1124, 213] width 92 height 34
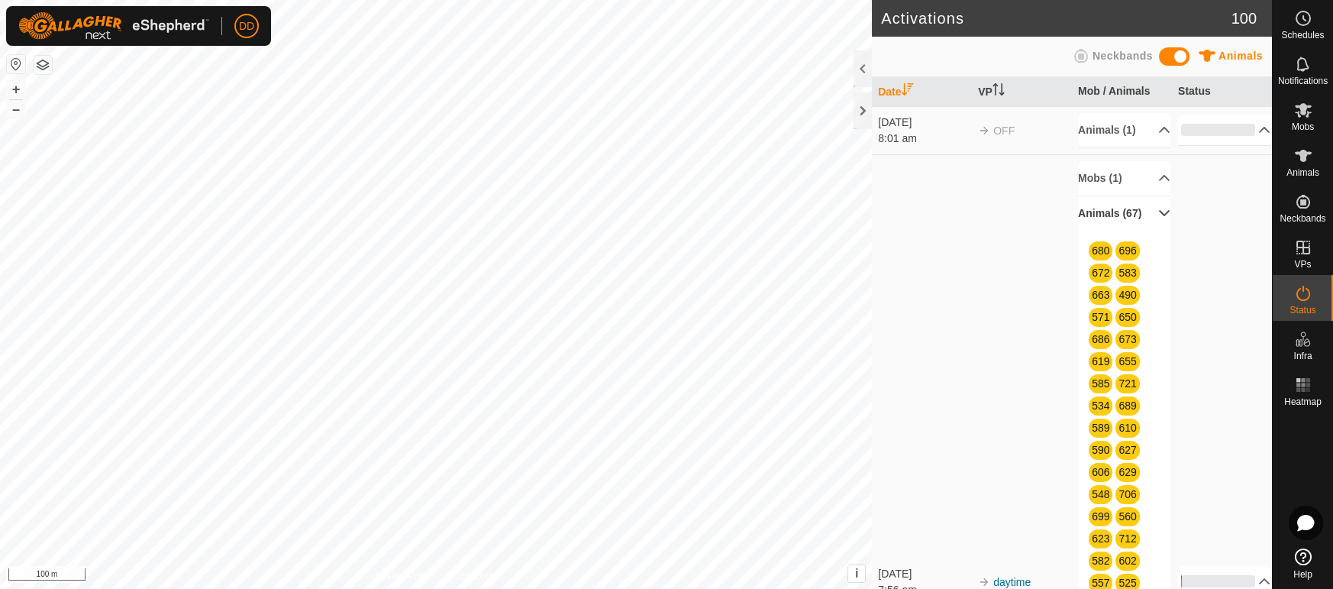
click at [1109, 211] on p-accordion-header "Animals (67)" at bounding box center [1124, 213] width 92 height 34
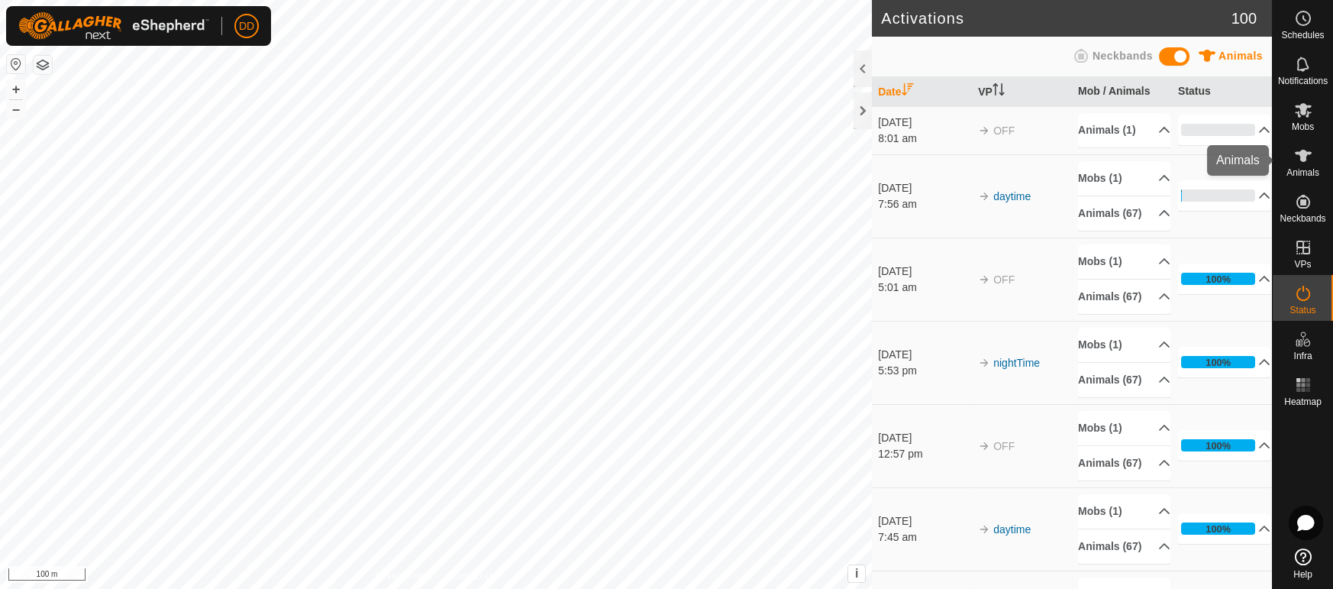
click at [1296, 156] on icon at bounding box center [1303, 156] width 18 height 18
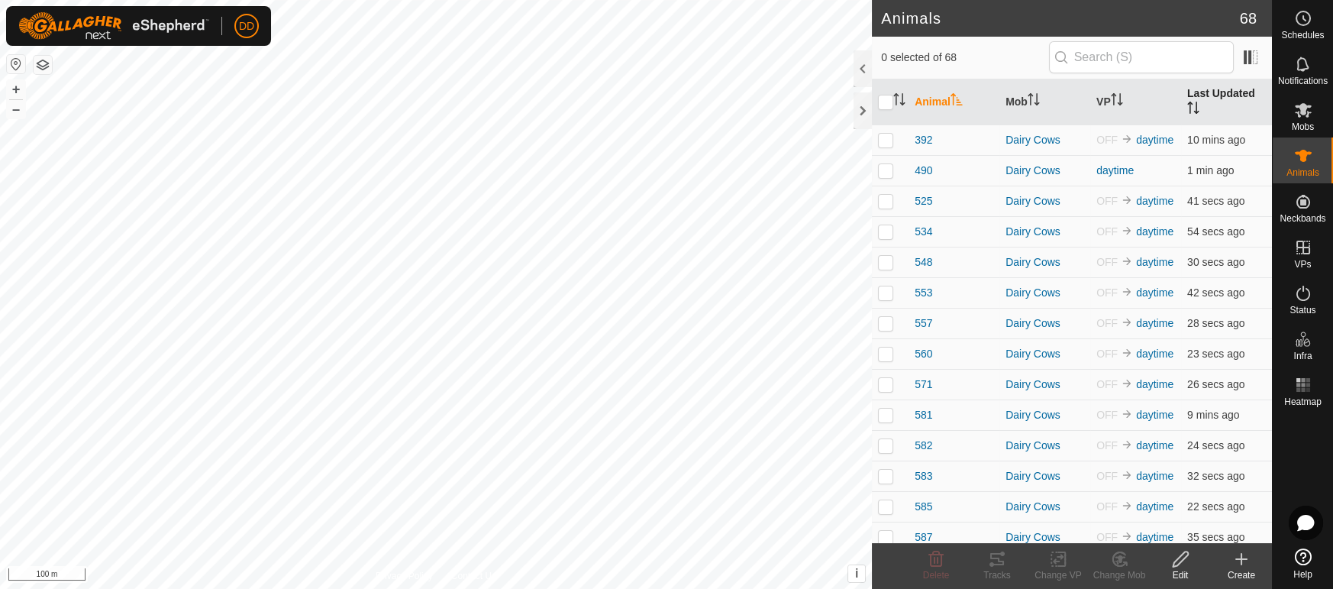
click at [1217, 108] on th "Last Updated" at bounding box center [1226, 102] width 91 height 46
click at [1221, 99] on th "Last Updated" at bounding box center [1226, 102] width 91 height 46
